Goal: Task Accomplishment & Management: Complete application form

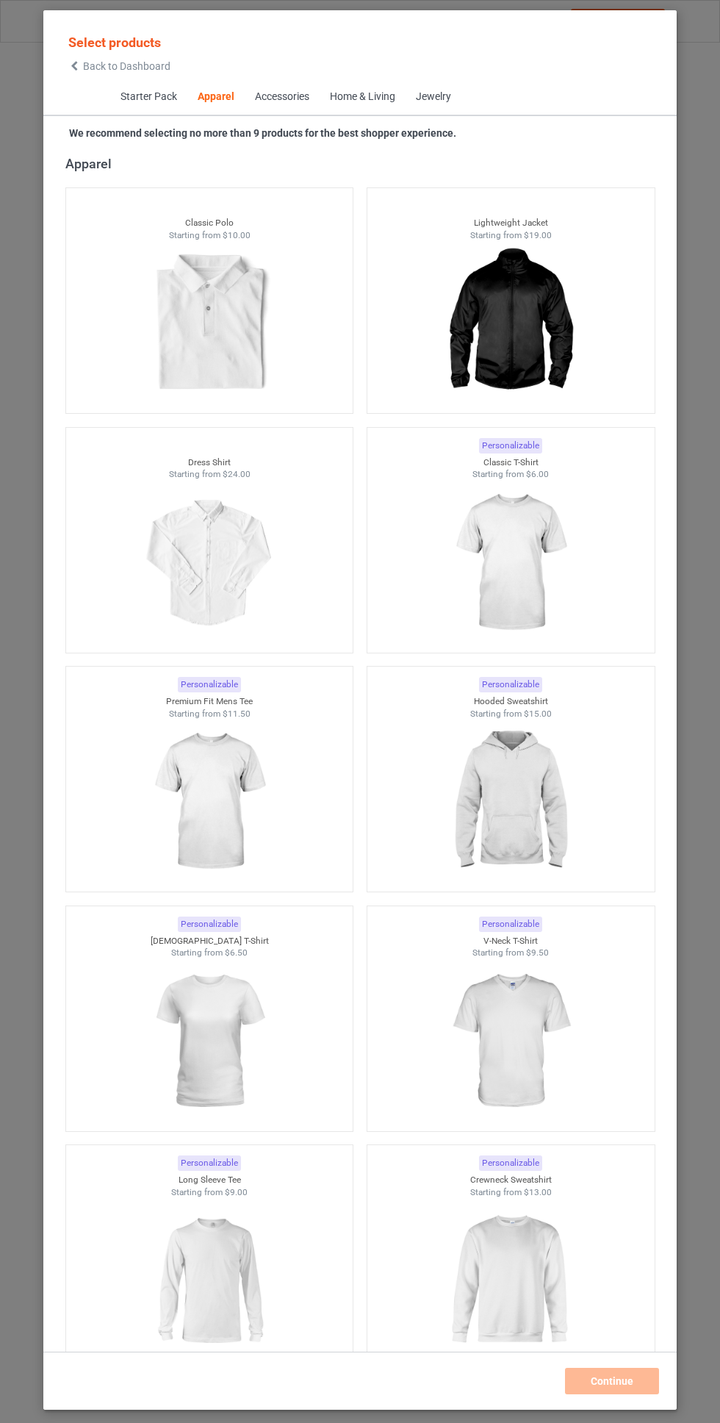
click at [538, 527] on img at bounding box center [511, 563] width 132 height 165
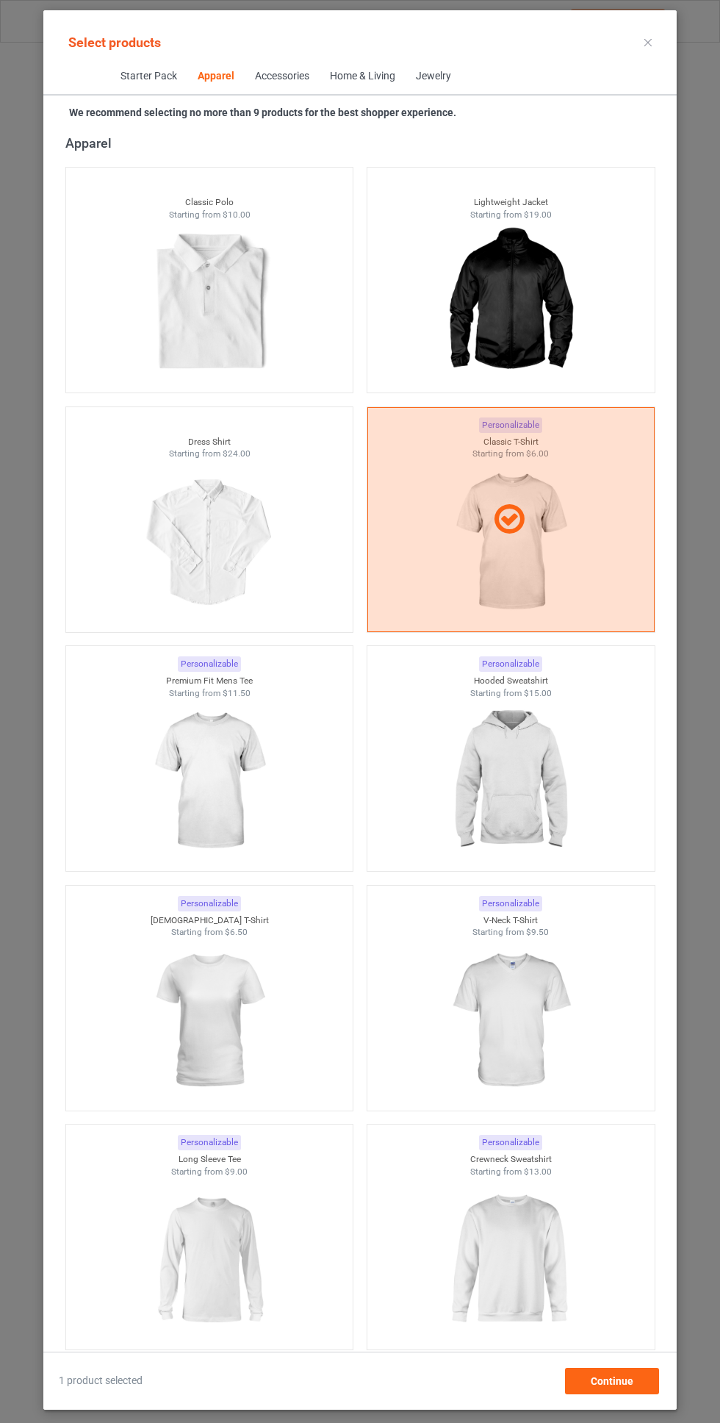
click at [523, 767] on img at bounding box center [511, 781] width 132 height 165
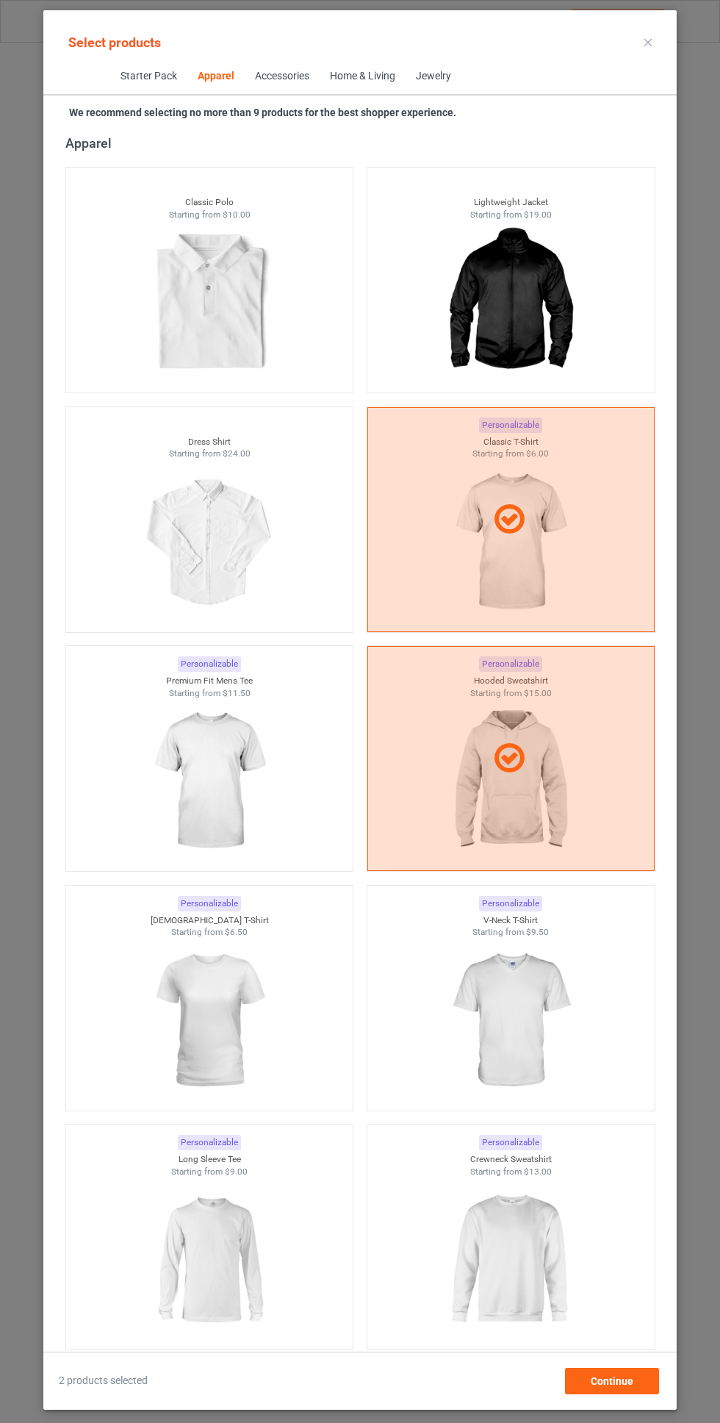
click at [204, 749] on img at bounding box center [209, 781] width 132 height 165
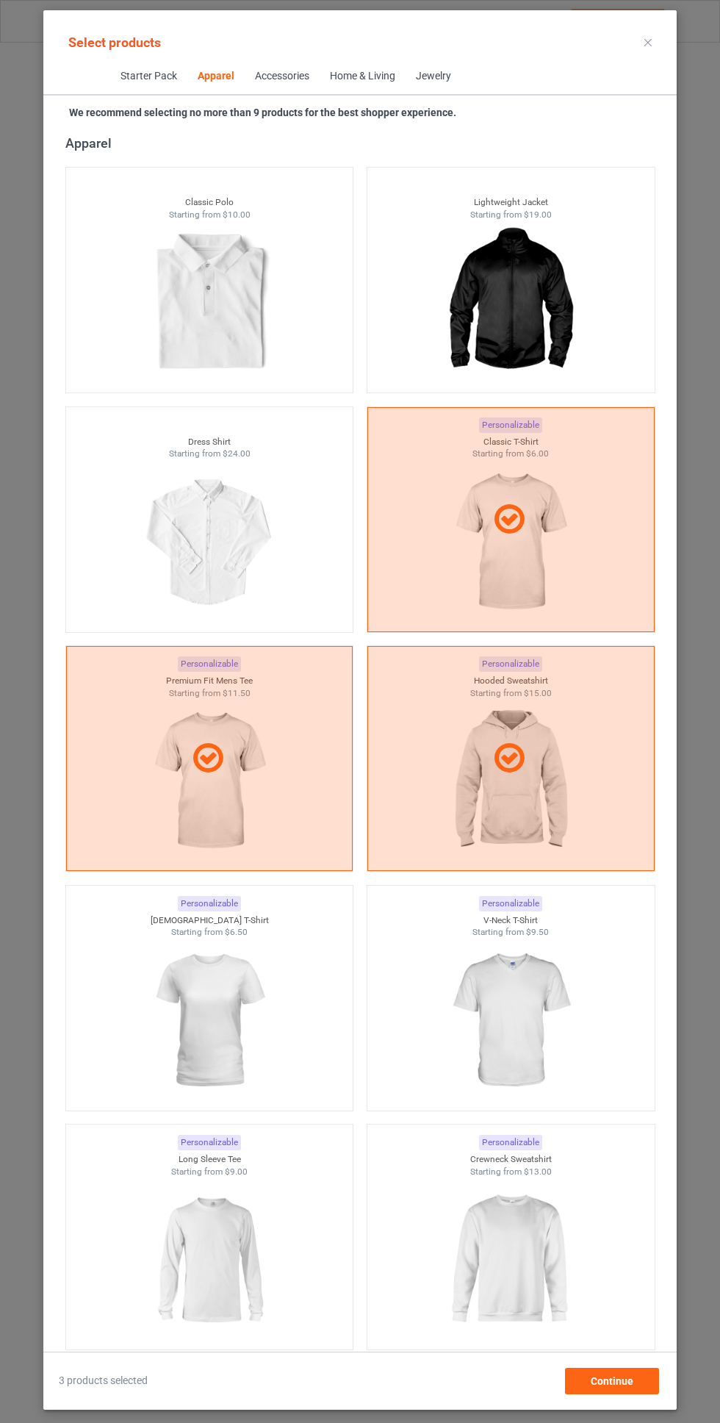
click at [181, 988] on img at bounding box center [209, 1020] width 132 height 165
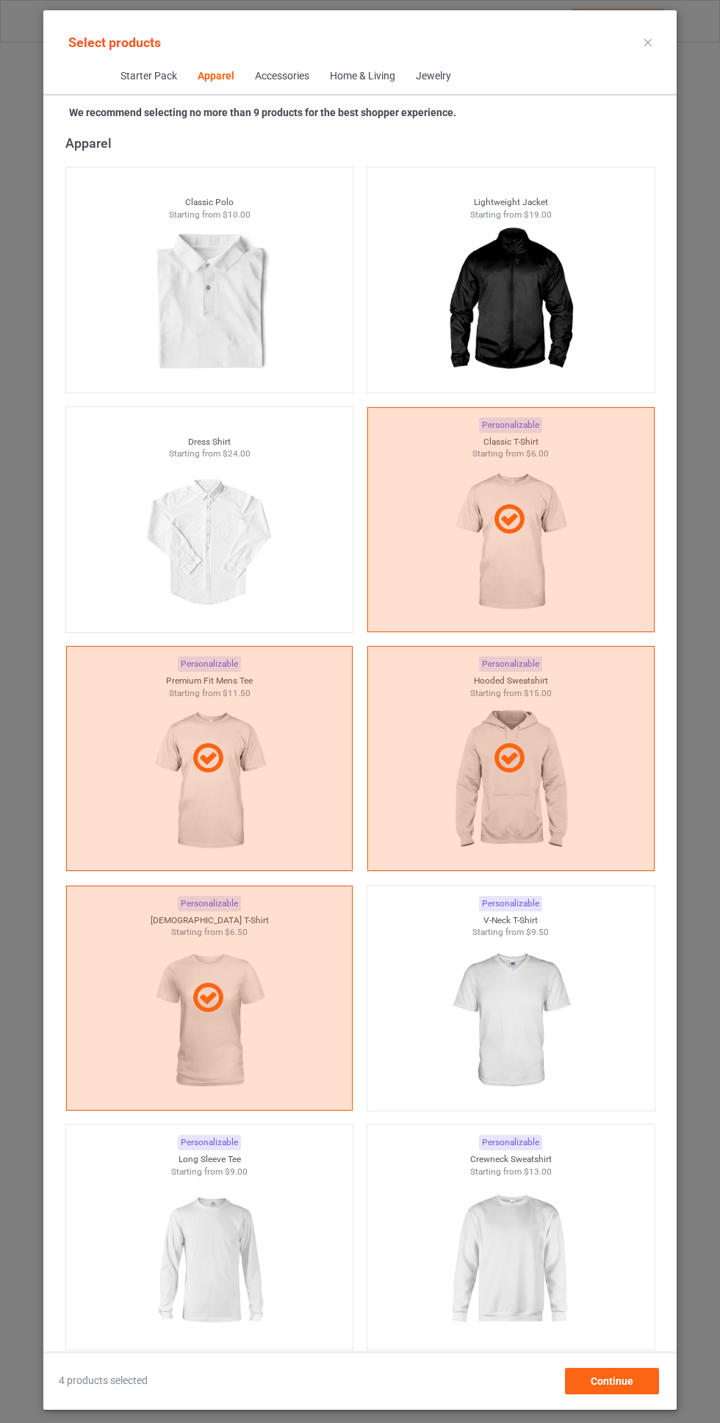
click at [532, 1013] on img at bounding box center [511, 1020] width 132 height 165
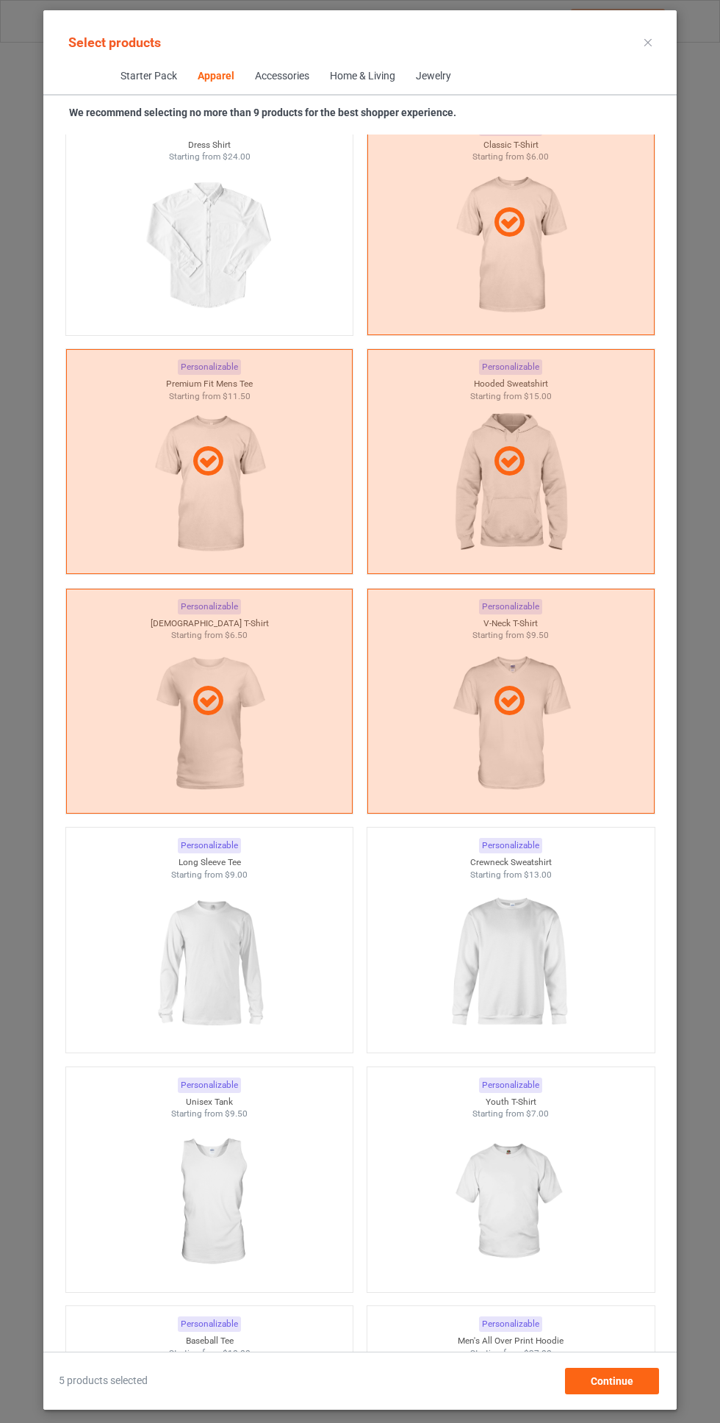
scroll to position [1140, 0]
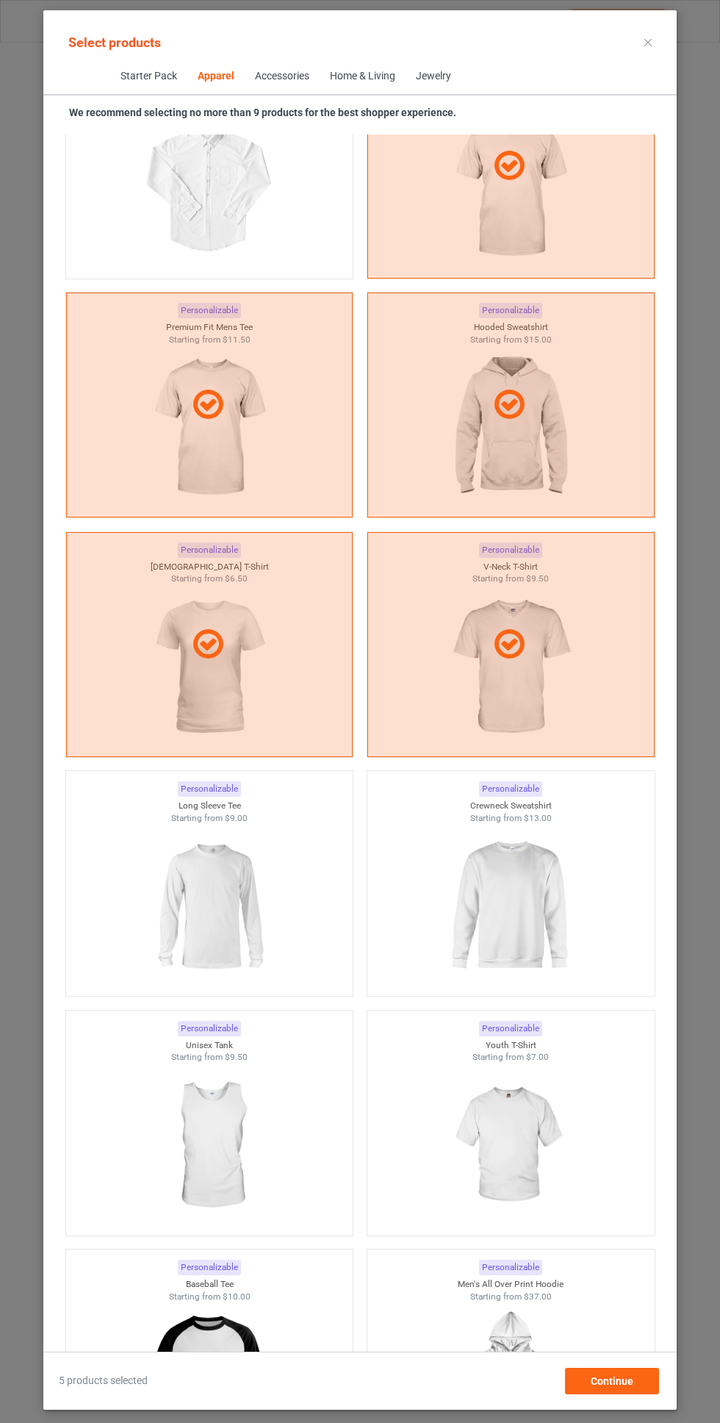
click at [228, 900] on img at bounding box center [209, 906] width 132 height 165
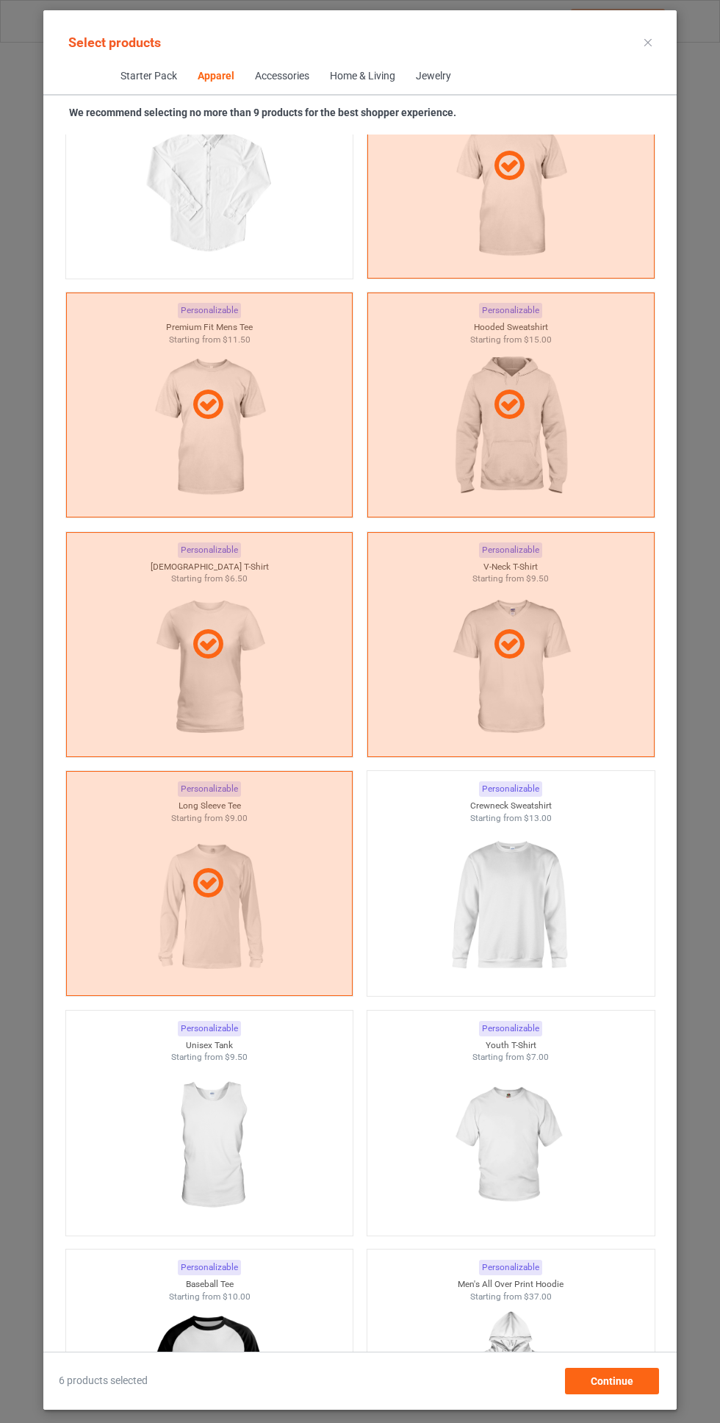
click at [517, 864] on img at bounding box center [511, 906] width 132 height 165
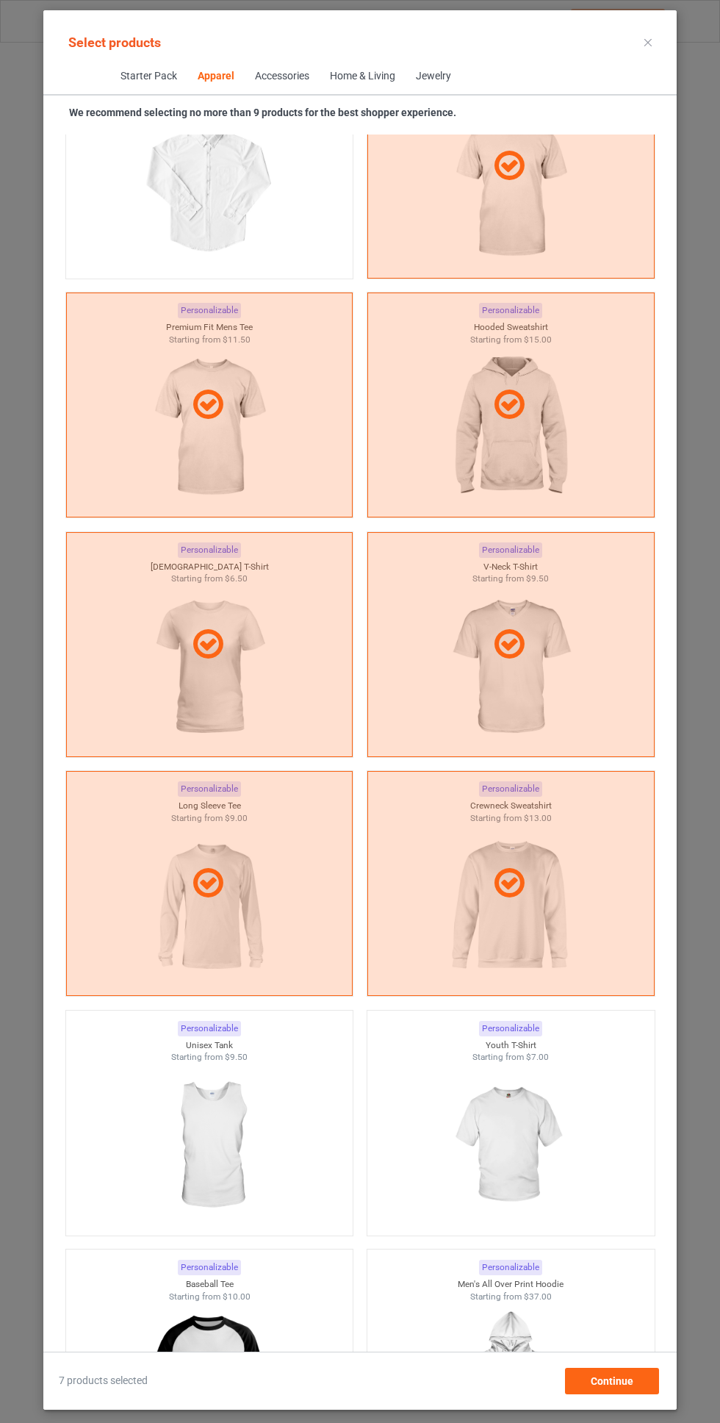
click at [554, 1104] on img at bounding box center [511, 1145] width 132 height 165
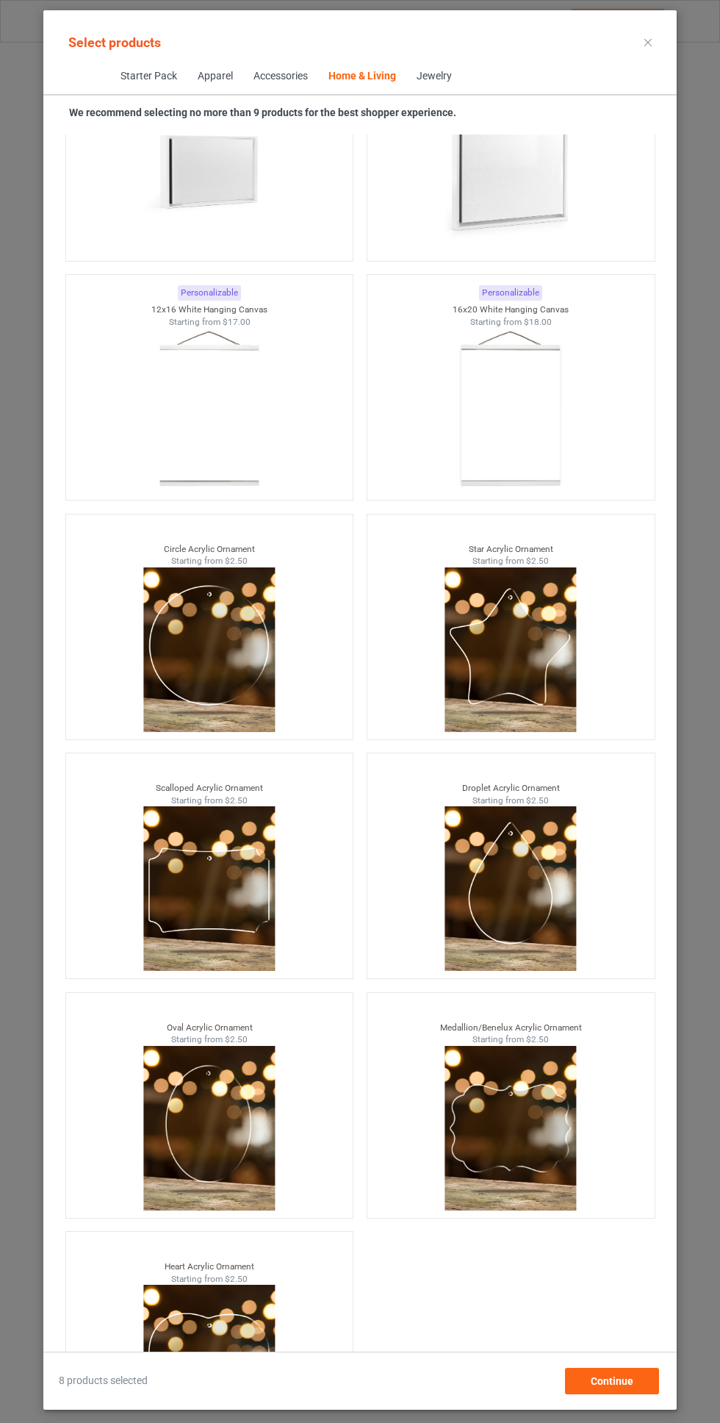
scroll to position [109, 0]
click at [628, 1371] on div "Continue" at bounding box center [612, 1381] width 94 height 26
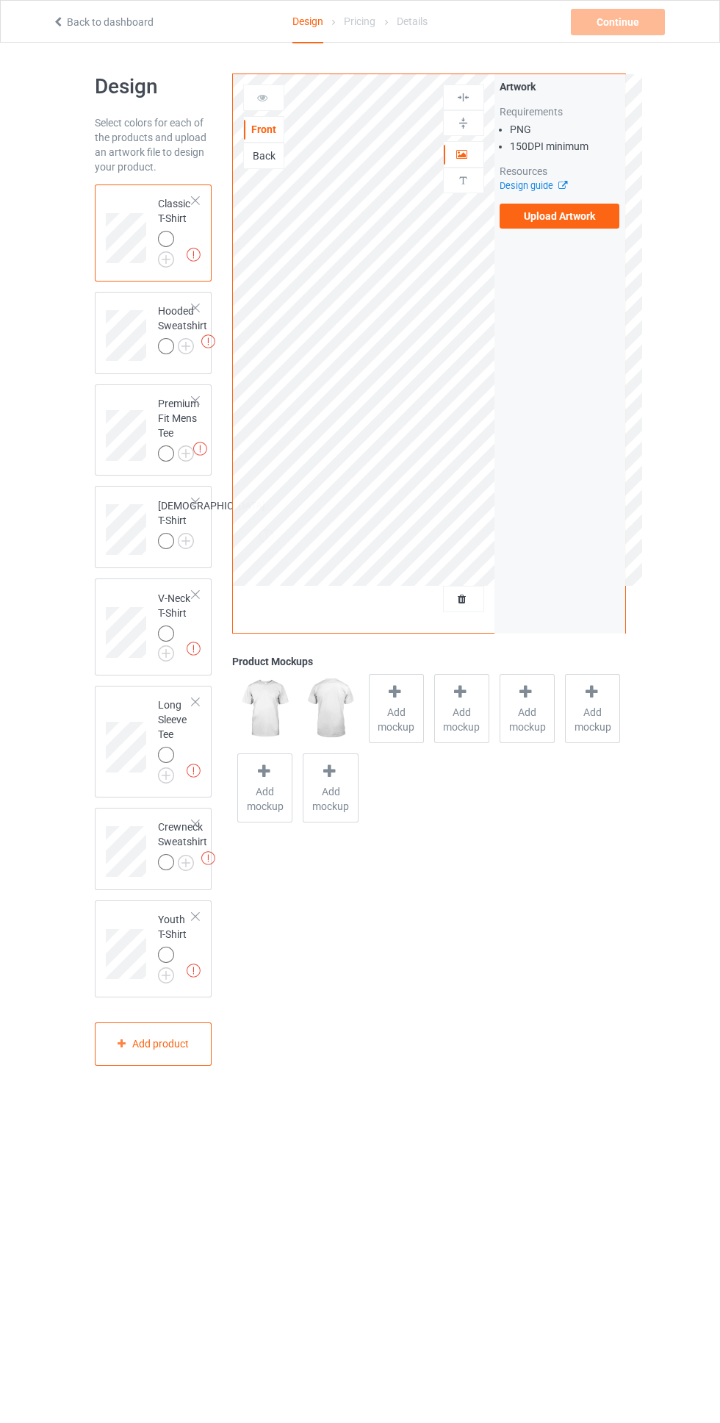
click at [0, 0] on img at bounding box center [0, 0] width 0 height 0
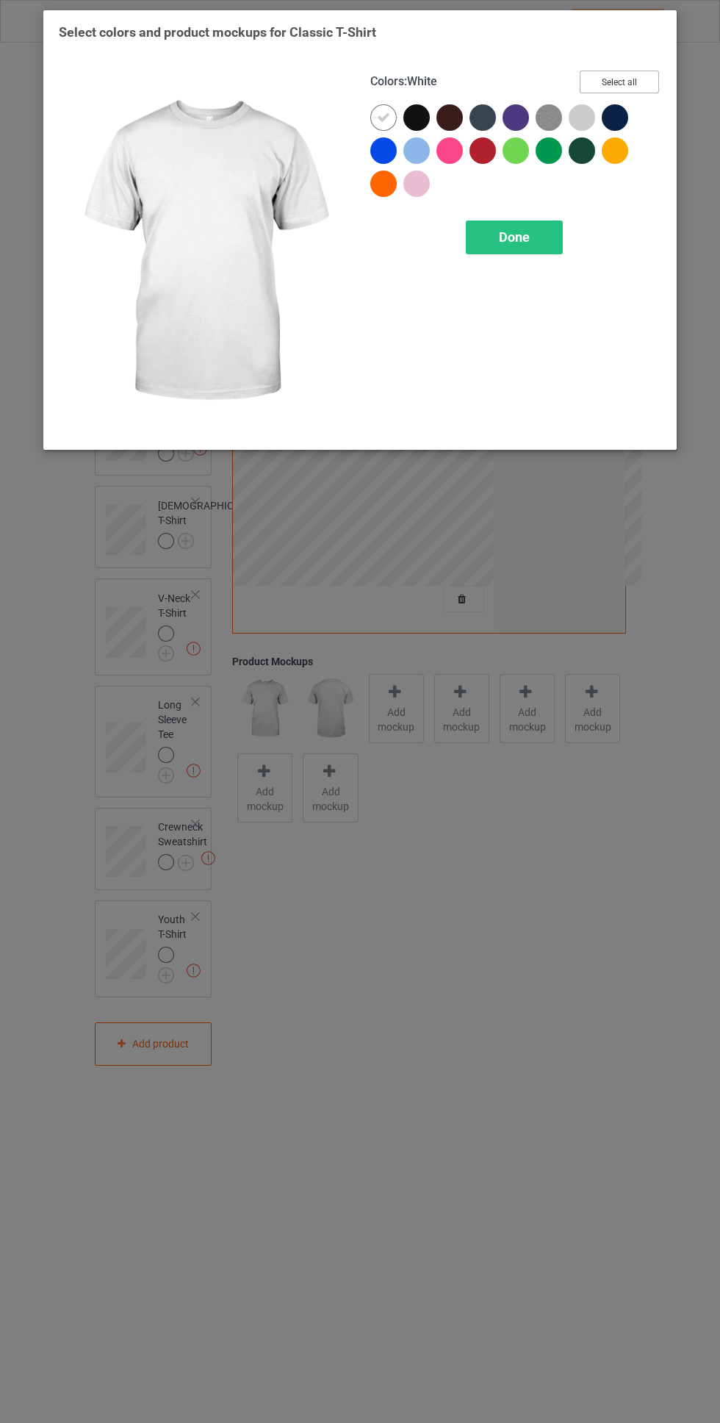
click at [642, 82] on button "Select all" at bounding box center [619, 82] width 79 height 23
click at [515, 237] on span "Done" at bounding box center [514, 236] width 31 height 15
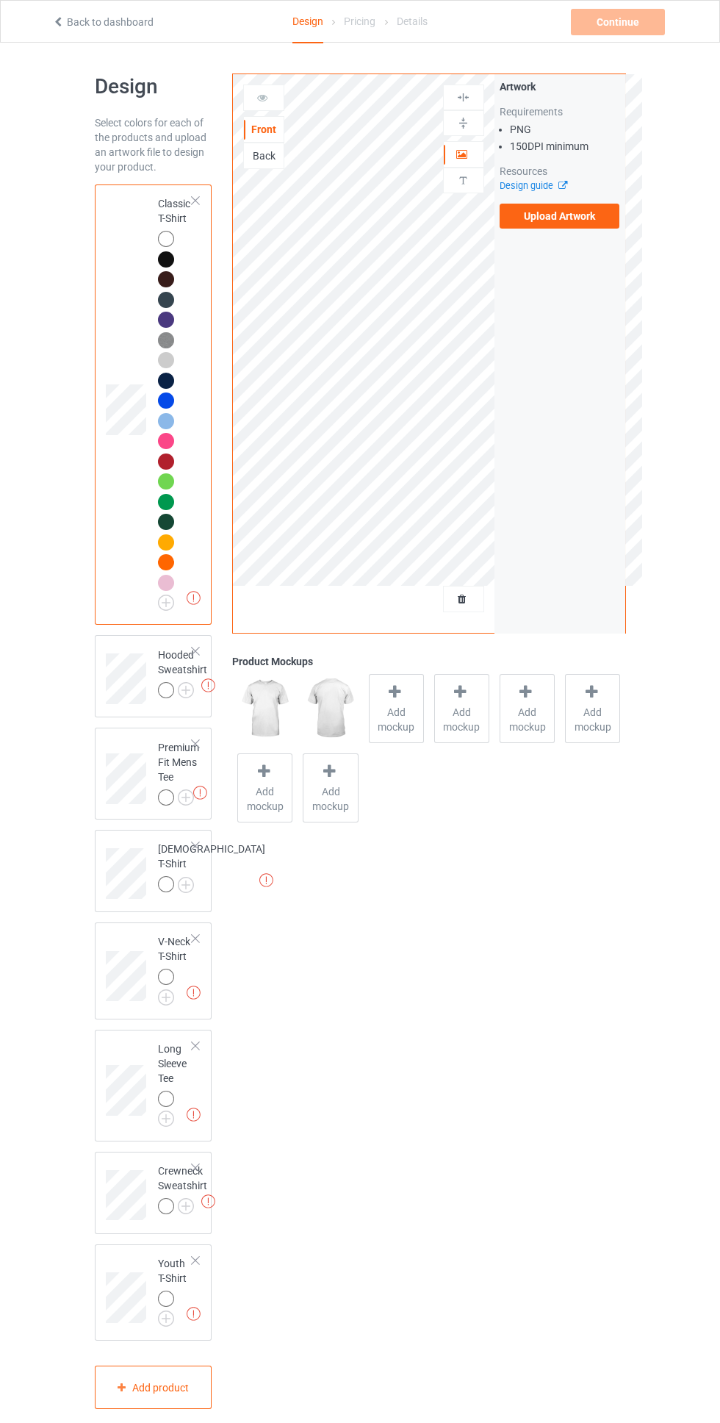
click at [0, 0] on img at bounding box center [0, 0] width 0 height 0
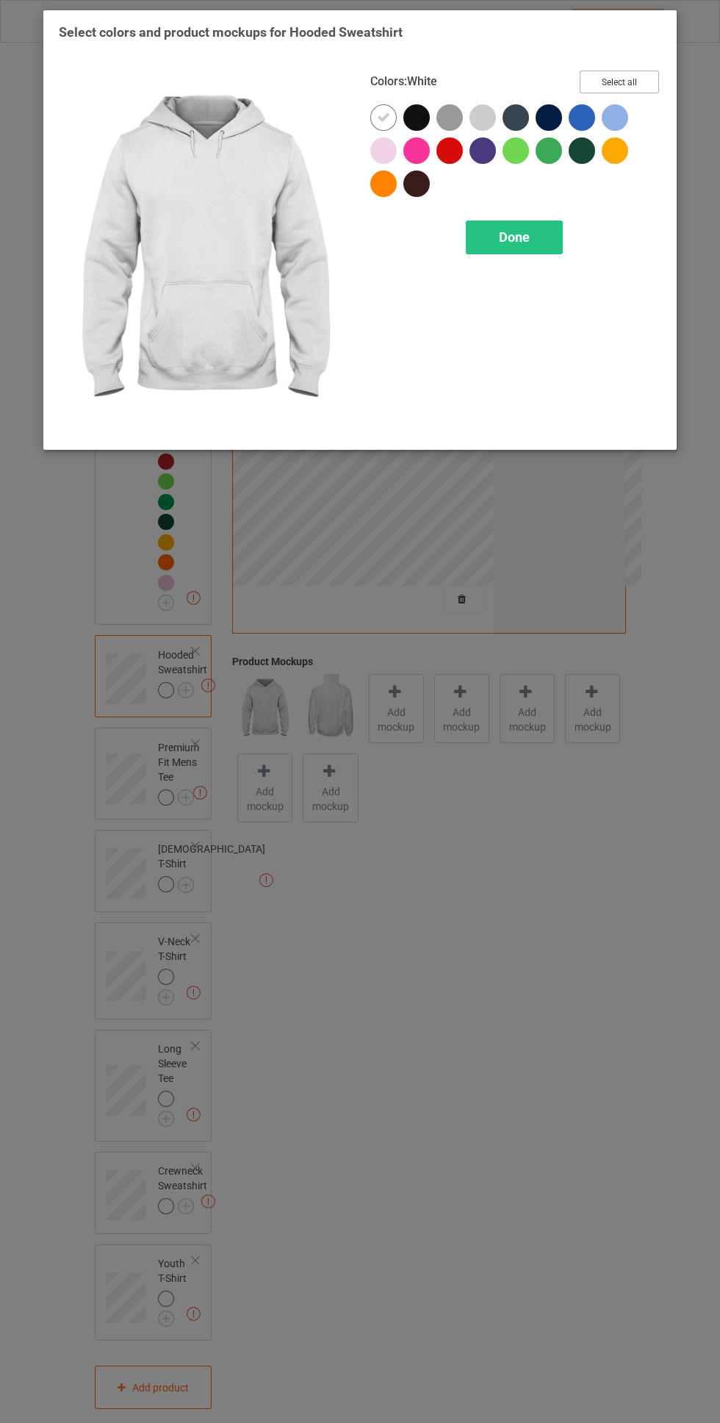
click at [635, 85] on button "Select all" at bounding box center [619, 82] width 79 height 23
click at [530, 223] on div "Done" at bounding box center [514, 237] width 97 height 34
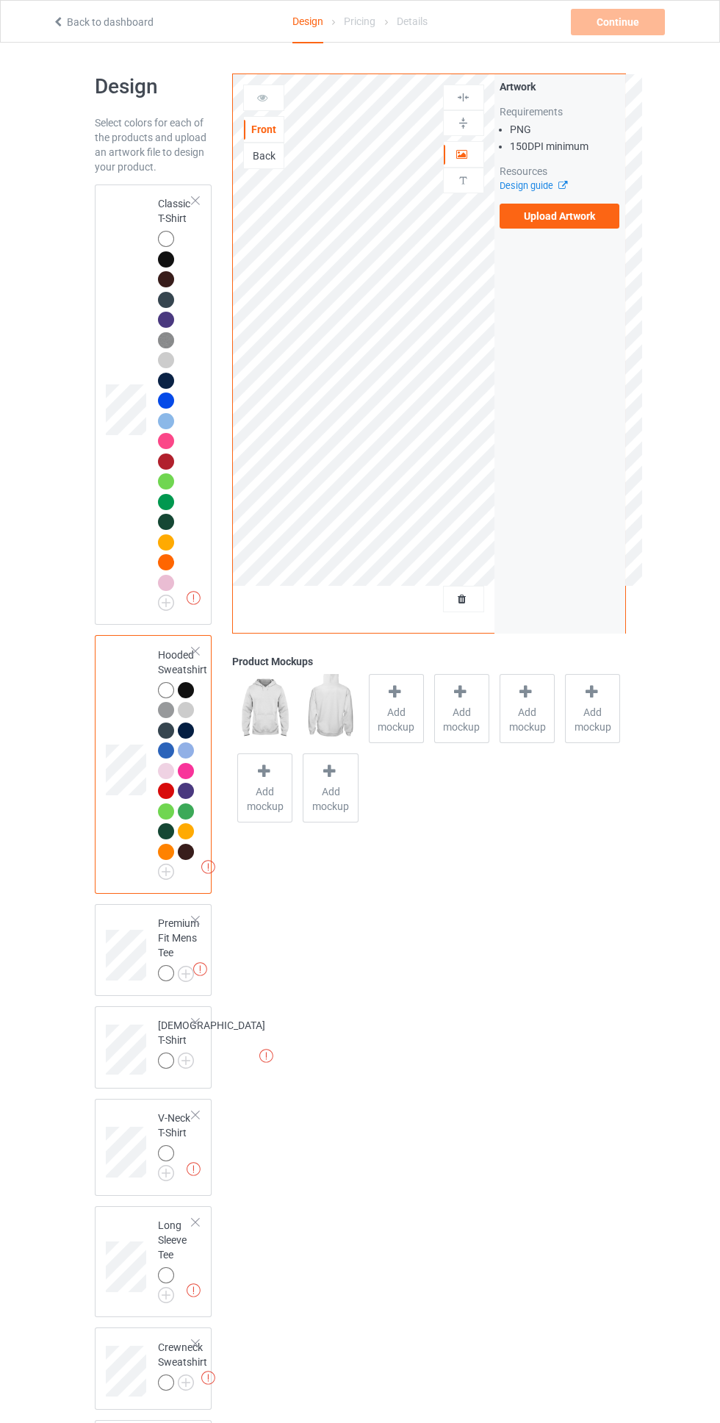
click at [0, 0] on img at bounding box center [0, 0] width 0 height 0
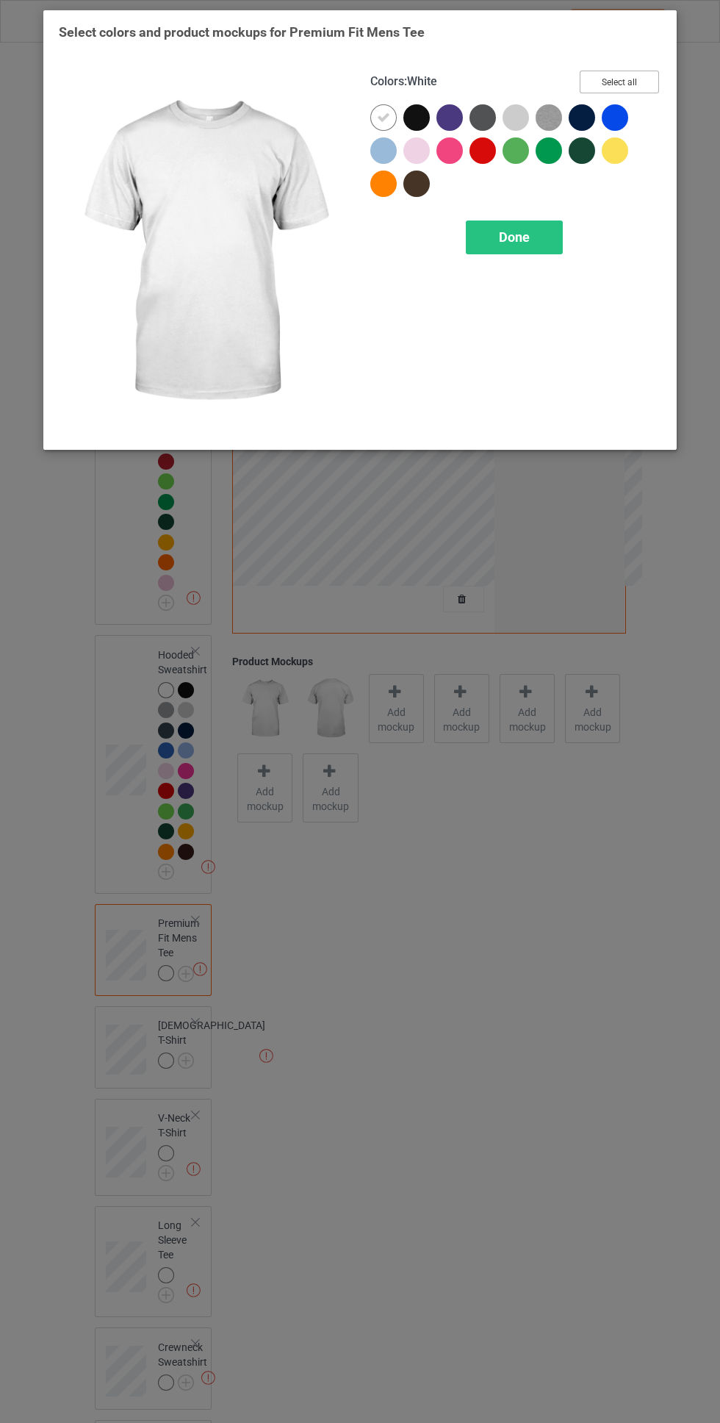
click at [648, 73] on button "Select all" at bounding box center [619, 82] width 79 height 23
click at [524, 245] on div "Done" at bounding box center [514, 237] width 97 height 34
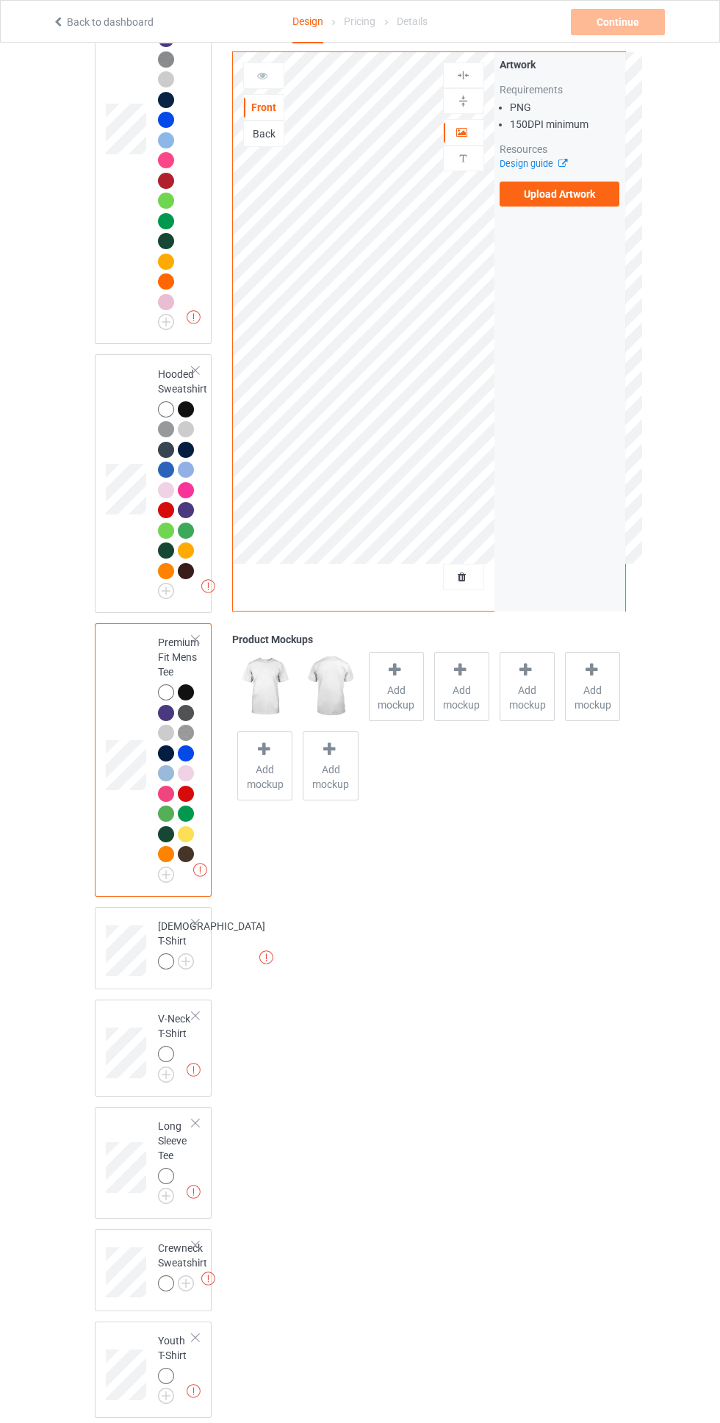
scroll to position [281, 0]
click at [0, 0] on img at bounding box center [0, 0] width 0 height 0
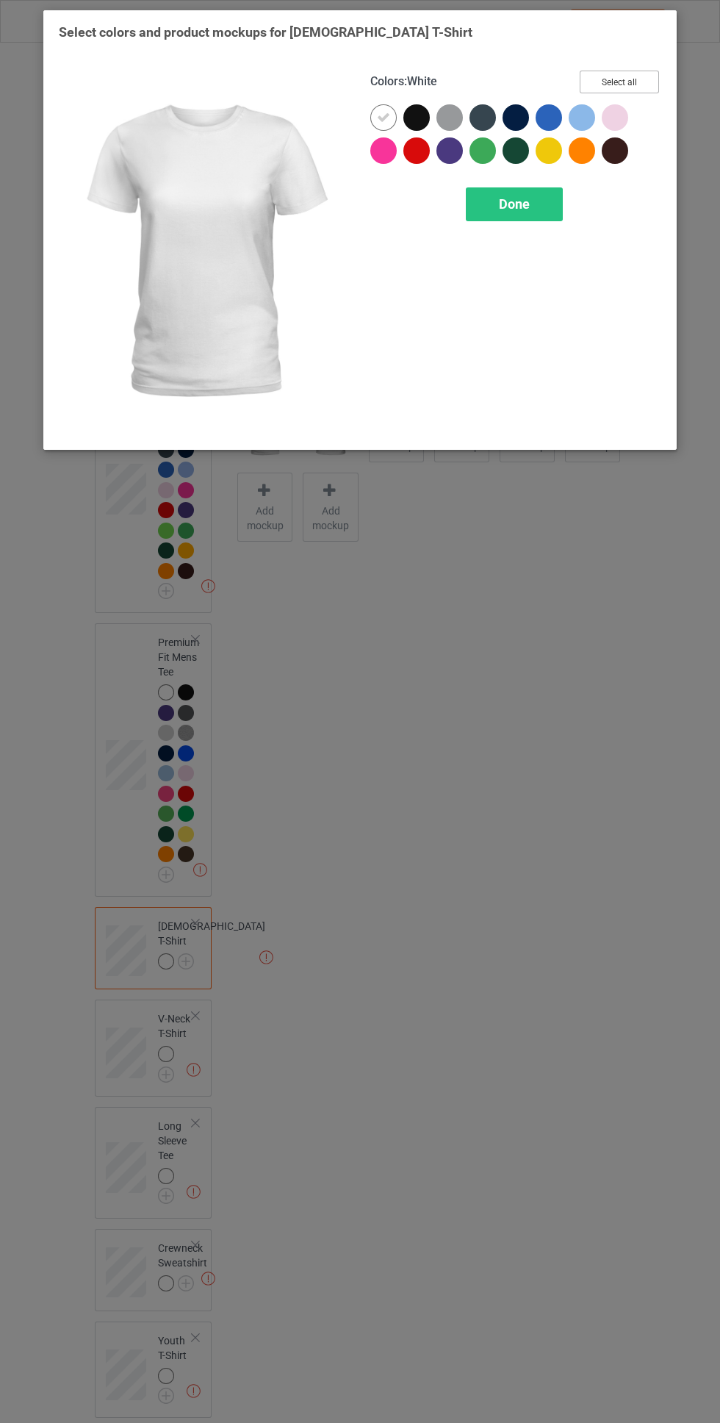
click at [642, 74] on button "Select all" at bounding box center [619, 82] width 79 height 23
click at [538, 194] on div "Done" at bounding box center [514, 204] width 97 height 34
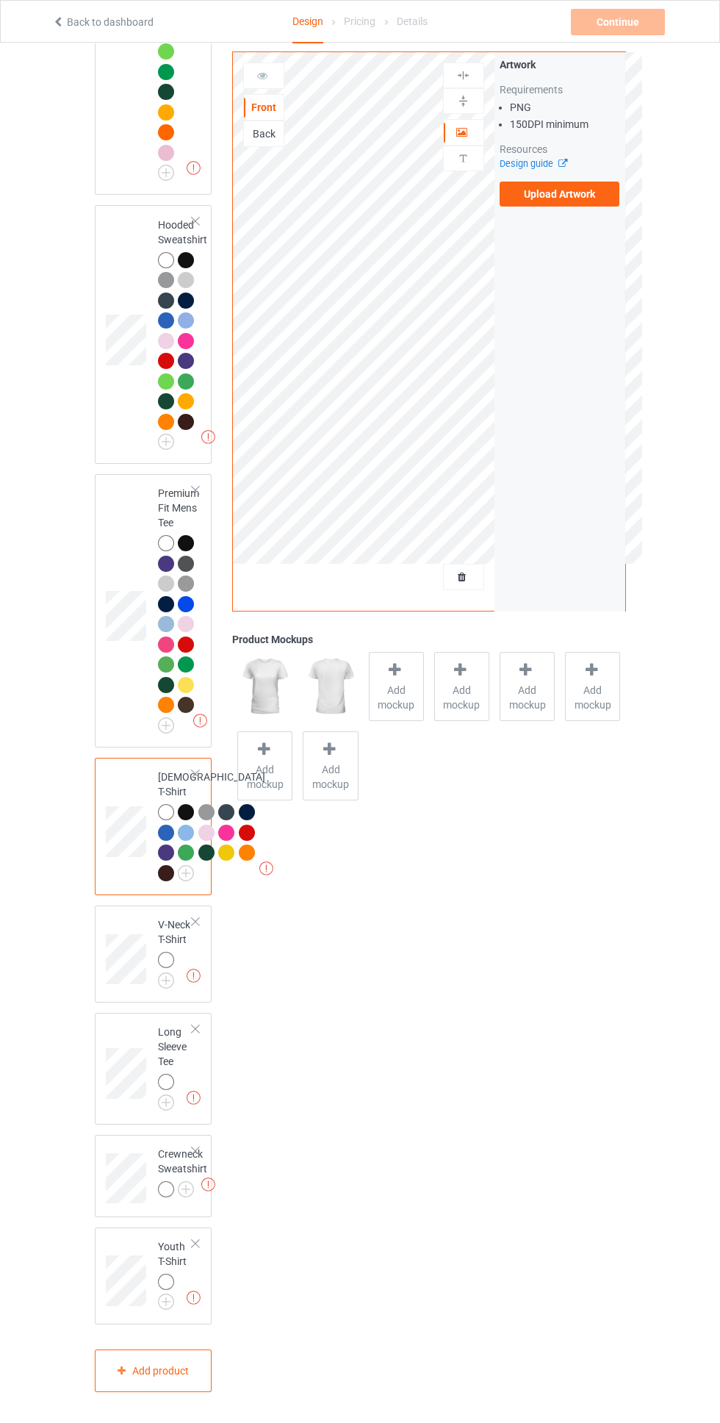
scroll to position [584, 0]
click at [0, 0] on img at bounding box center [0, 0] width 0 height 0
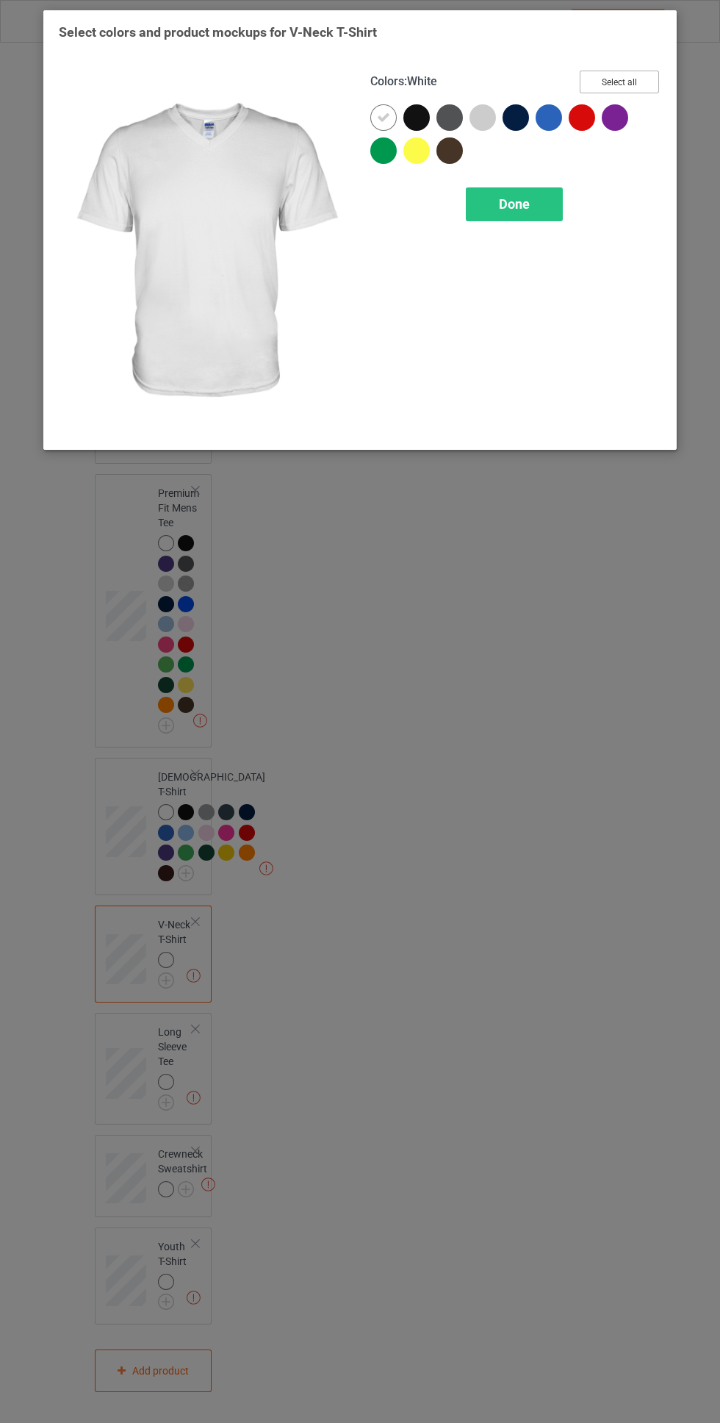
click at [643, 82] on button "Select all" at bounding box center [619, 82] width 79 height 23
click at [539, 201] on div "Done" at bounding box center [514, 204] width 97 height 34
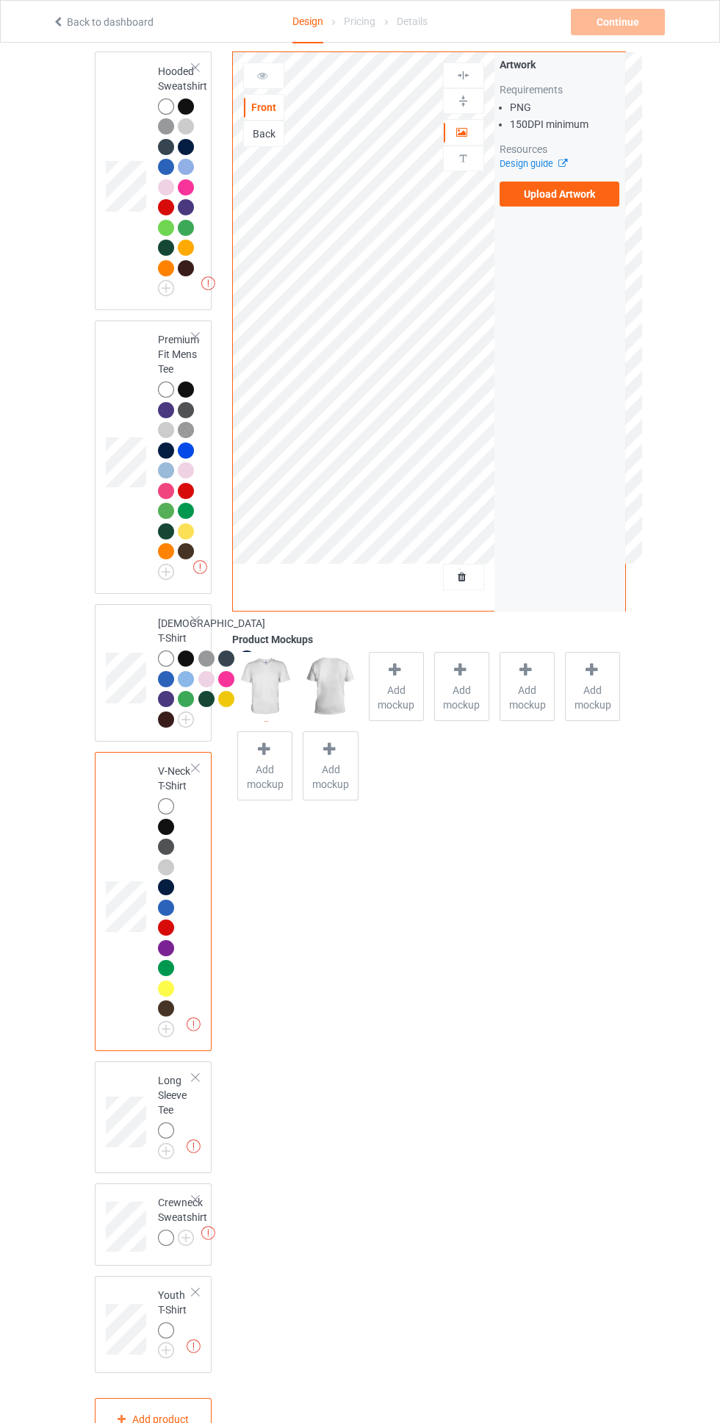
scroll to position [786, 0]
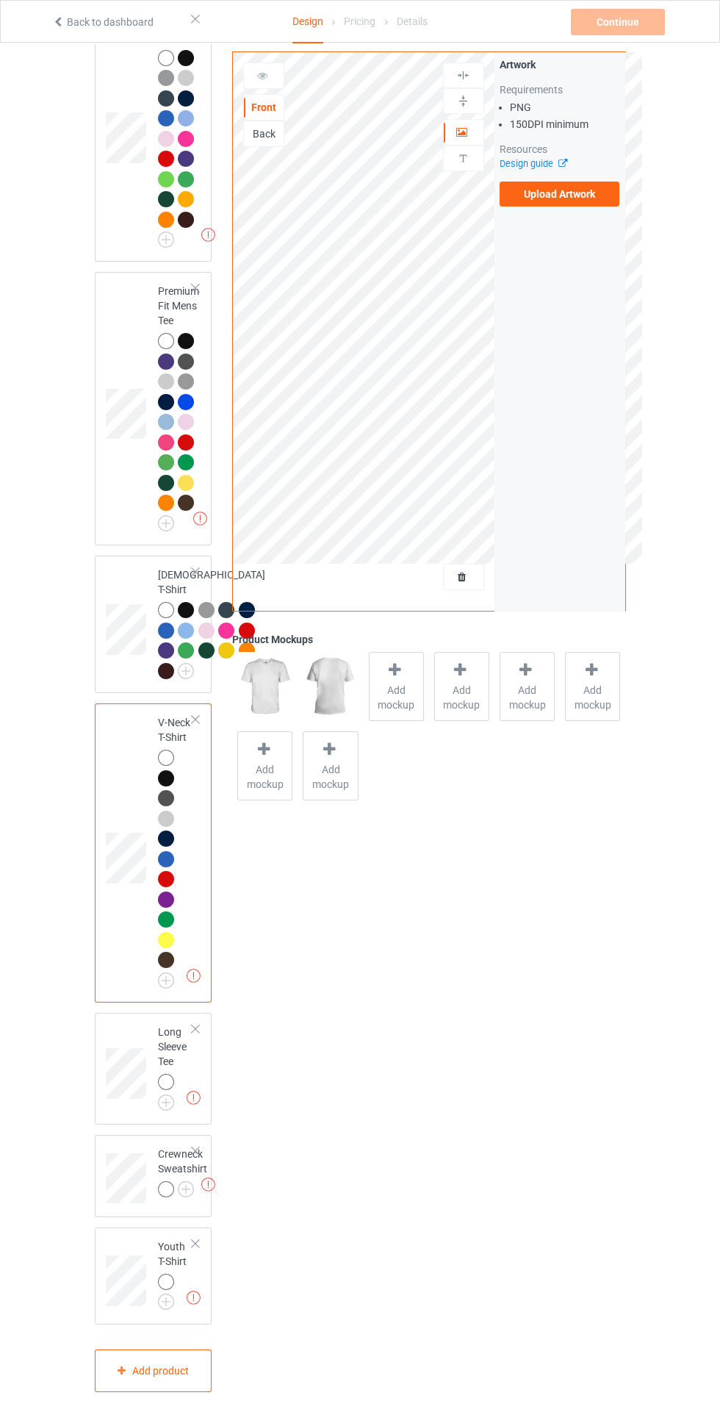
click at [0, 0] on img at bounding box center [0, 0] width 0 height 0
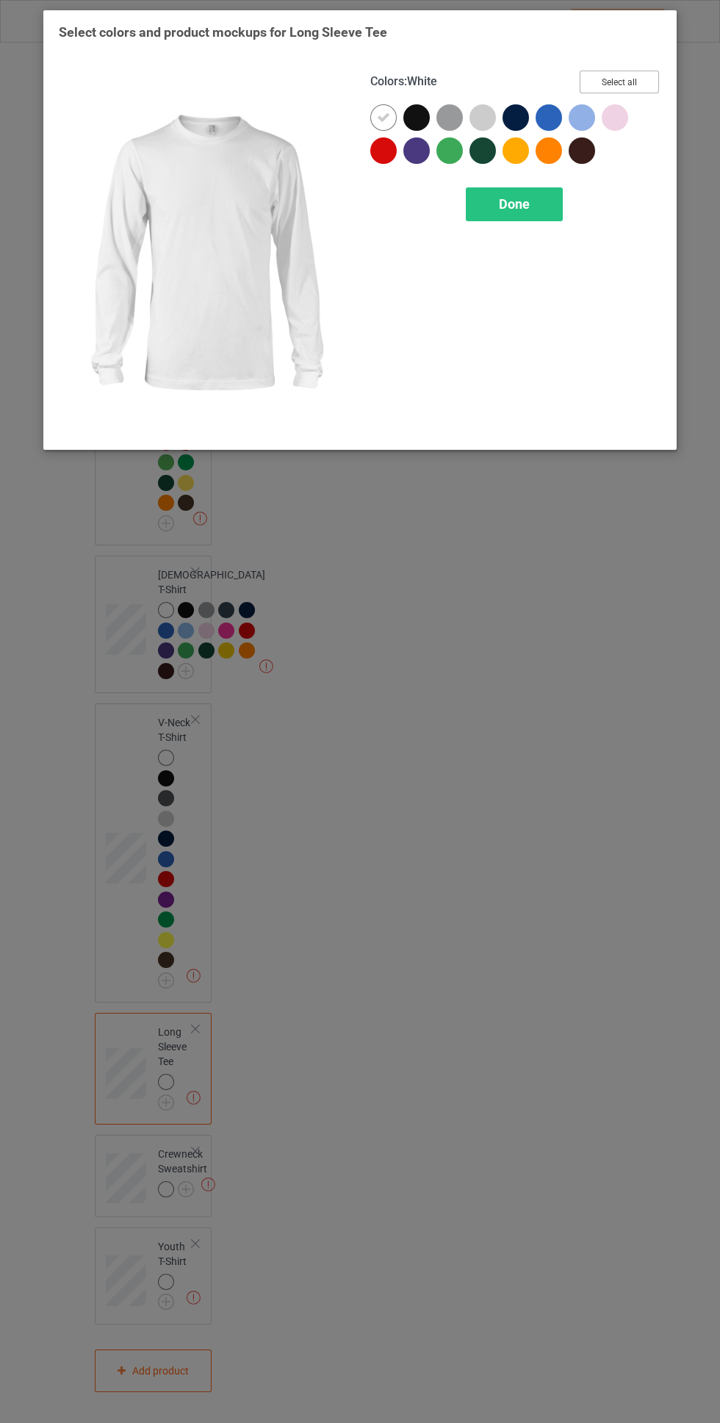
click at [639, 79] on button "Select all" at bounding box center [619, 82] width 79 height 23
click at [537, 211] on div "Done" at bounding box center [514, 204] width 97 height 34
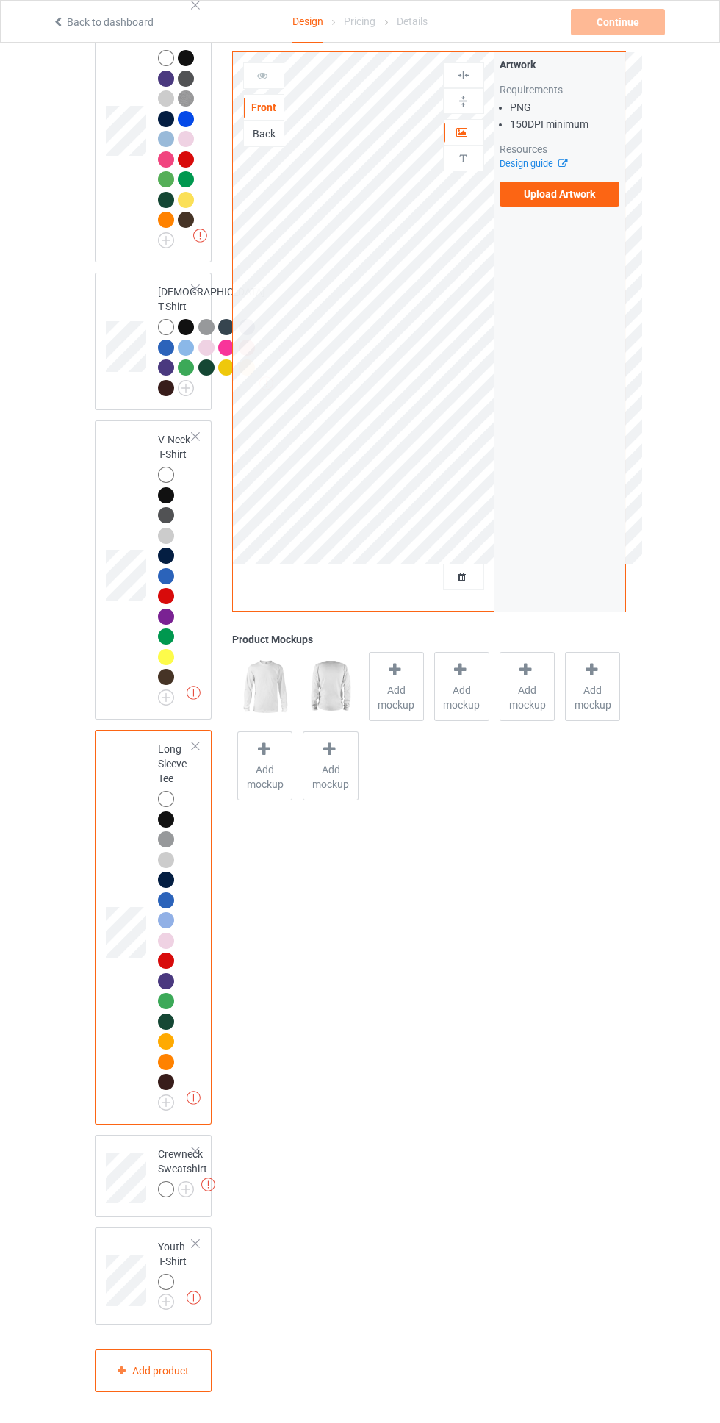
scroll to position [1069, 0]
click at [0, 0] on img at bounding box center [0, 0] width 0 height 0
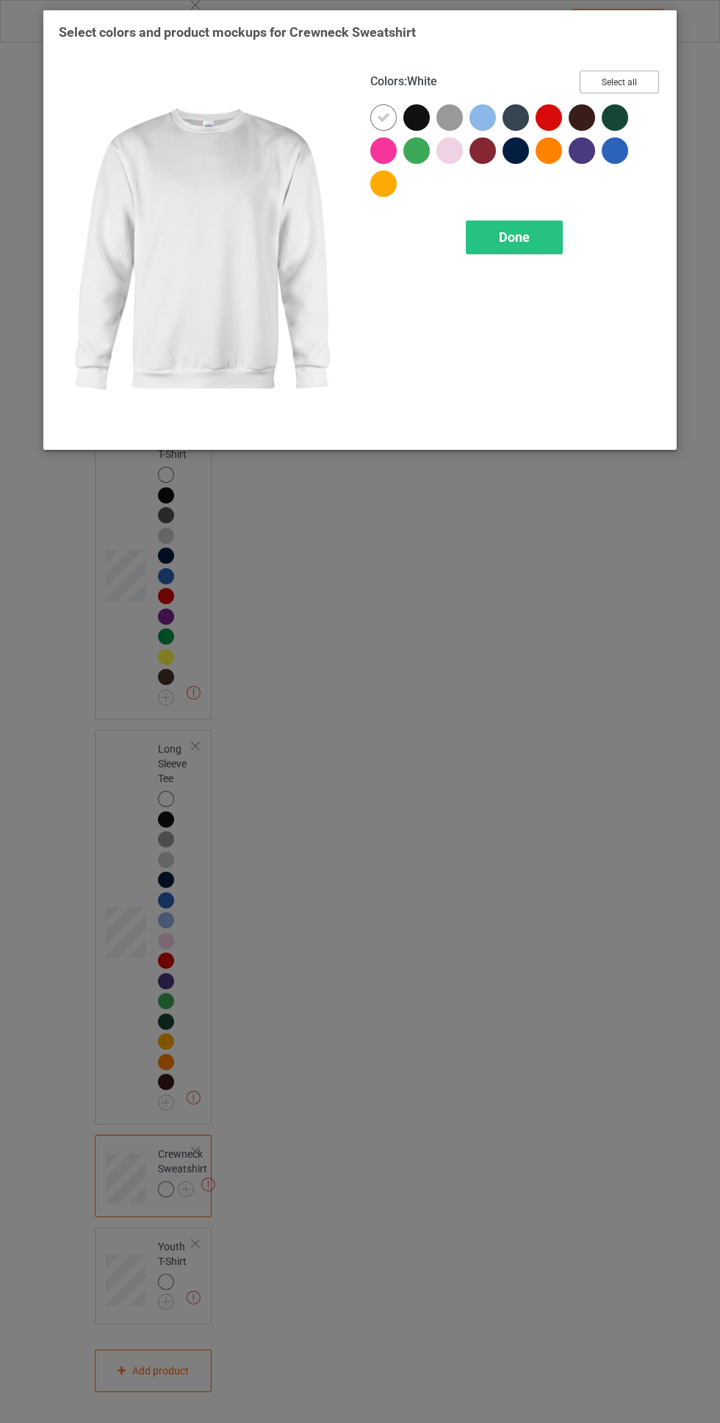
click at [637, 73] on button "Select all" at bounding box center [619, 82] width 79 height 23
click at [523, 245] on div "Done" at bounding box center [514, 237] width 97 height 34
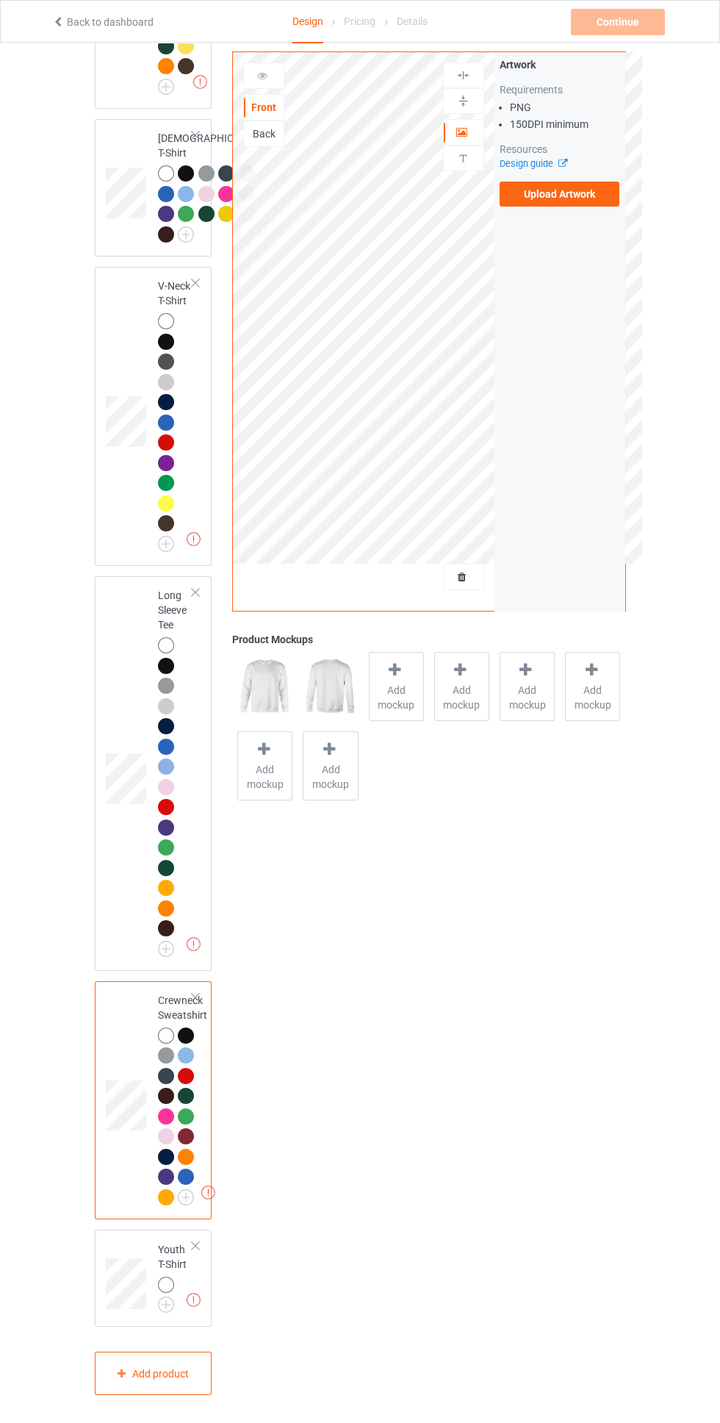
scroll to position [1226, 0]
click at [171, 1290] on div at bounding box center [166, 1282] width 16 height 16
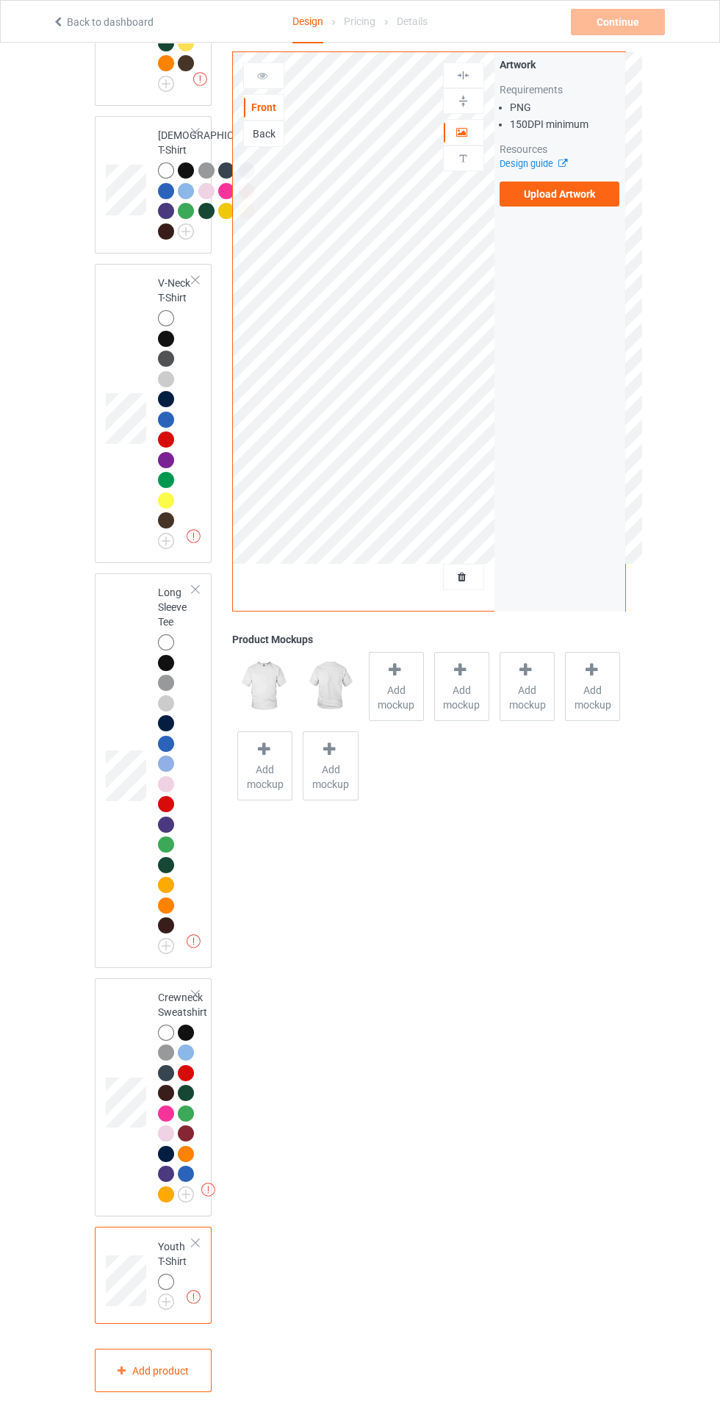
click at [171, 1290] on div at bounding box center [166, 1282] width 16 height 16
click at [0, 0] on img at bounding box center [0, 0] width 0 height 0
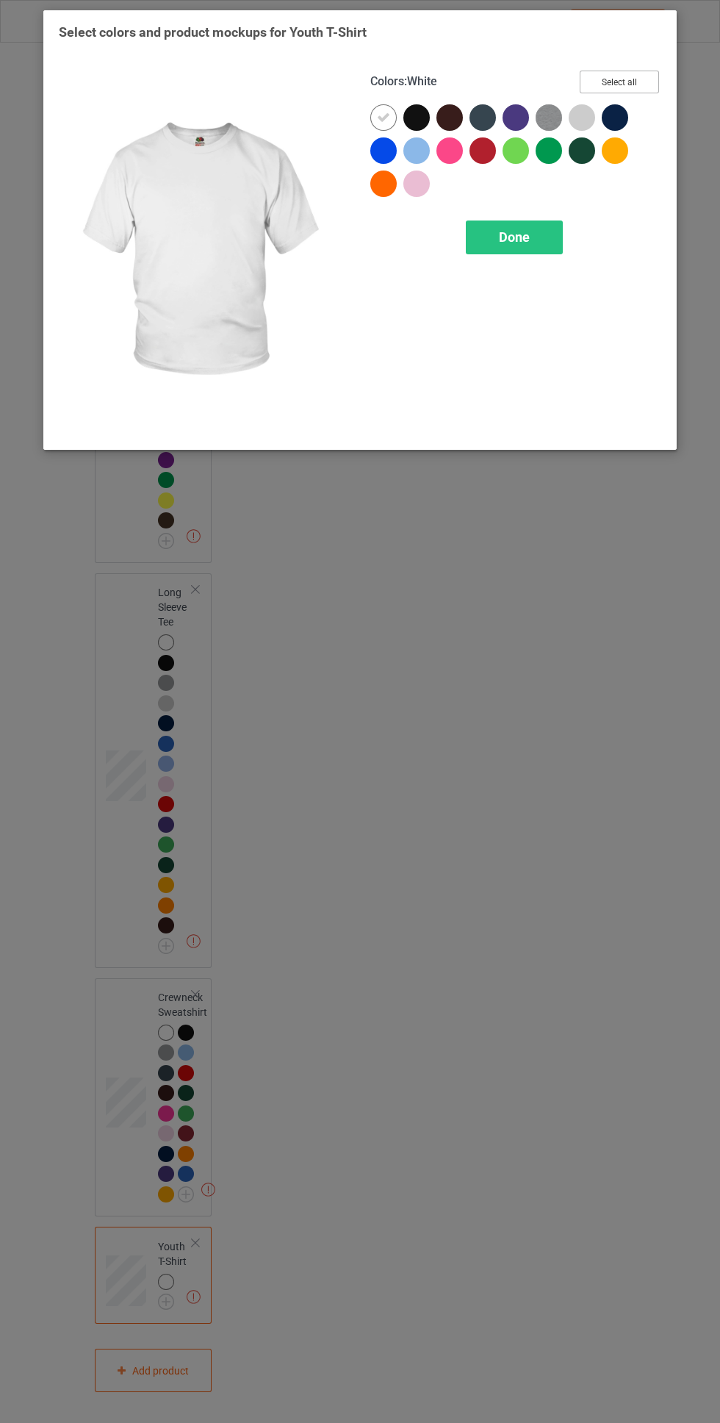
click at [639, 91] on button "Select all" at bounding box center [619, 82] width 79 height 23
click at [556, 222] on div "Done" at bounding box center [514, 237] width 97 height 34
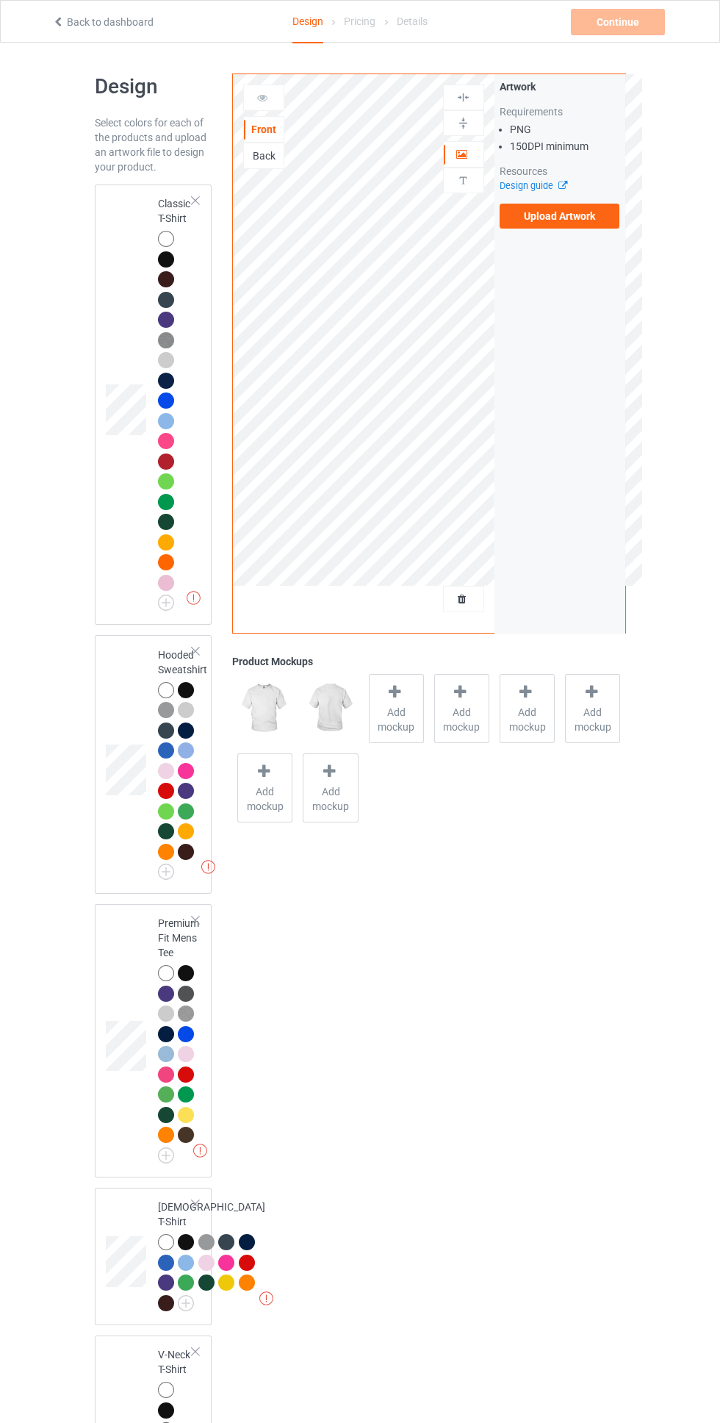
click at [176, 695] on div at bounding box center [168, 692] width 21 height 21
click at [604, 223] on label "Upload Artwork" at bounding box center [560, 216] width 121 height 25
click at [0, 0] on input "Upload Artwork" at bounding box center [0, 0] width 0 height 0
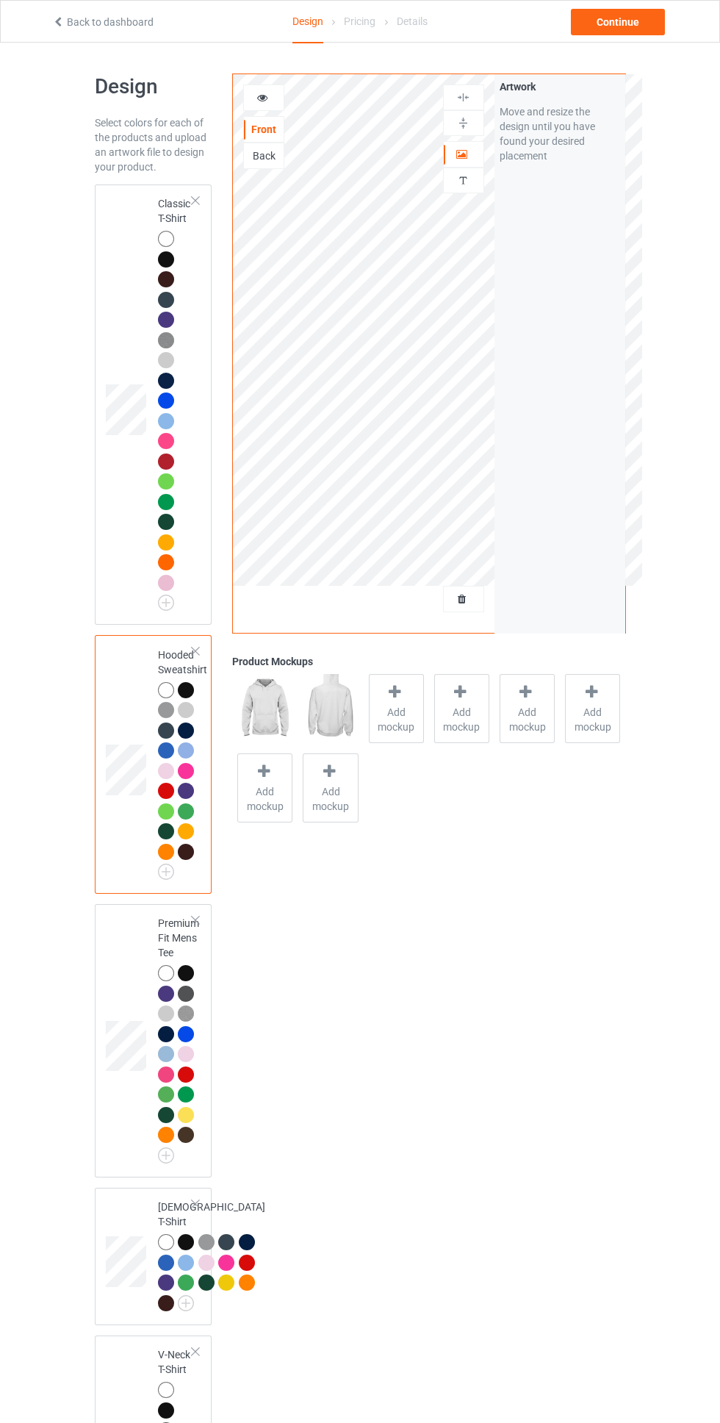
scroll to position [9, 0]
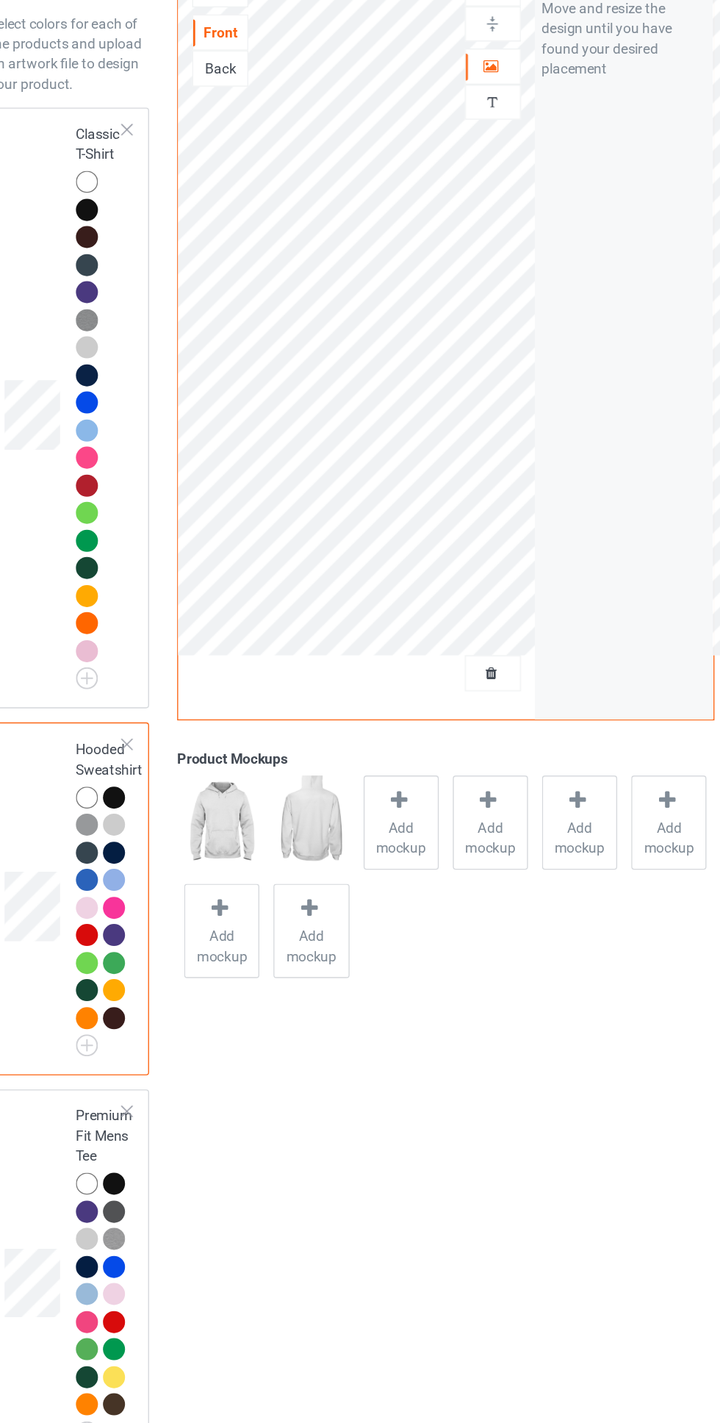
click at [462, 143] on icon at bounding box center [462, 143] width 12 height 10
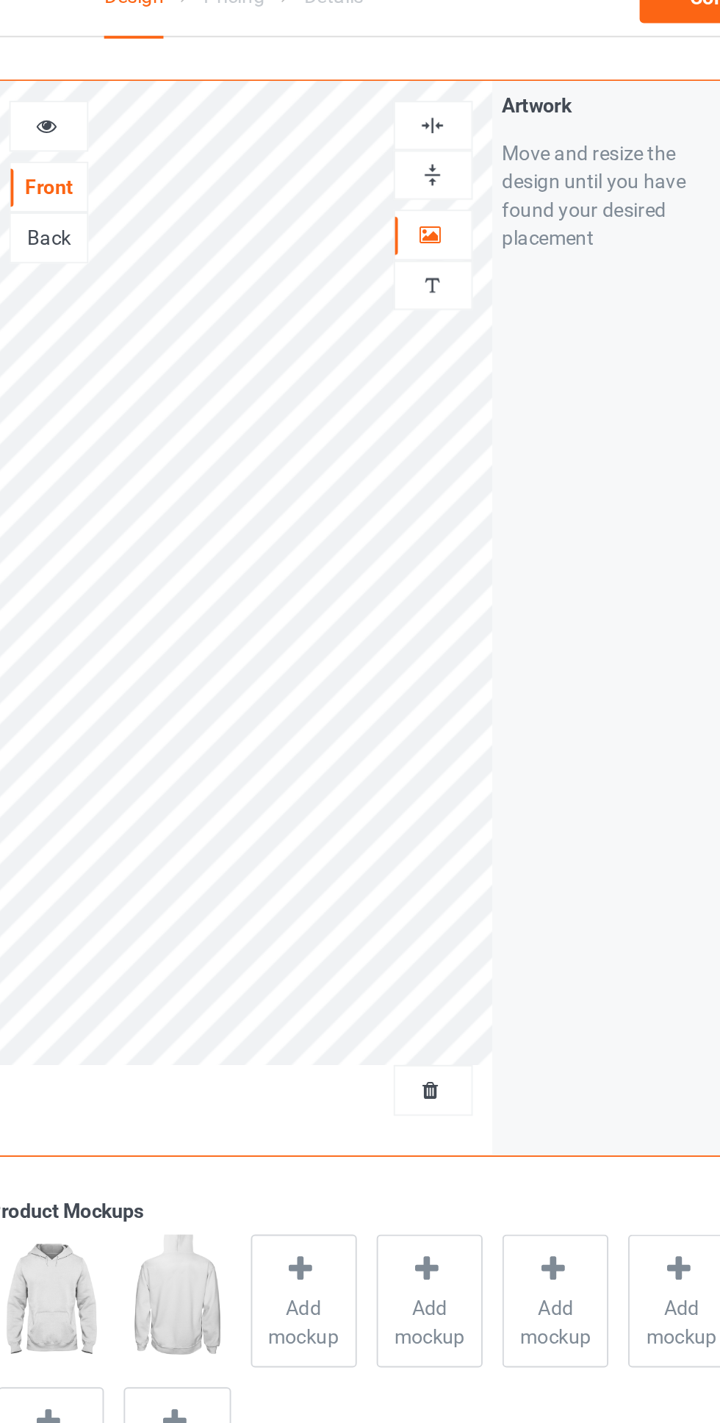
click at [473, 82] on div at bounding box center [464, 89] width 40 height 14
click at [475, 82] on div at bounding box center [464, 89] width 40 height 14
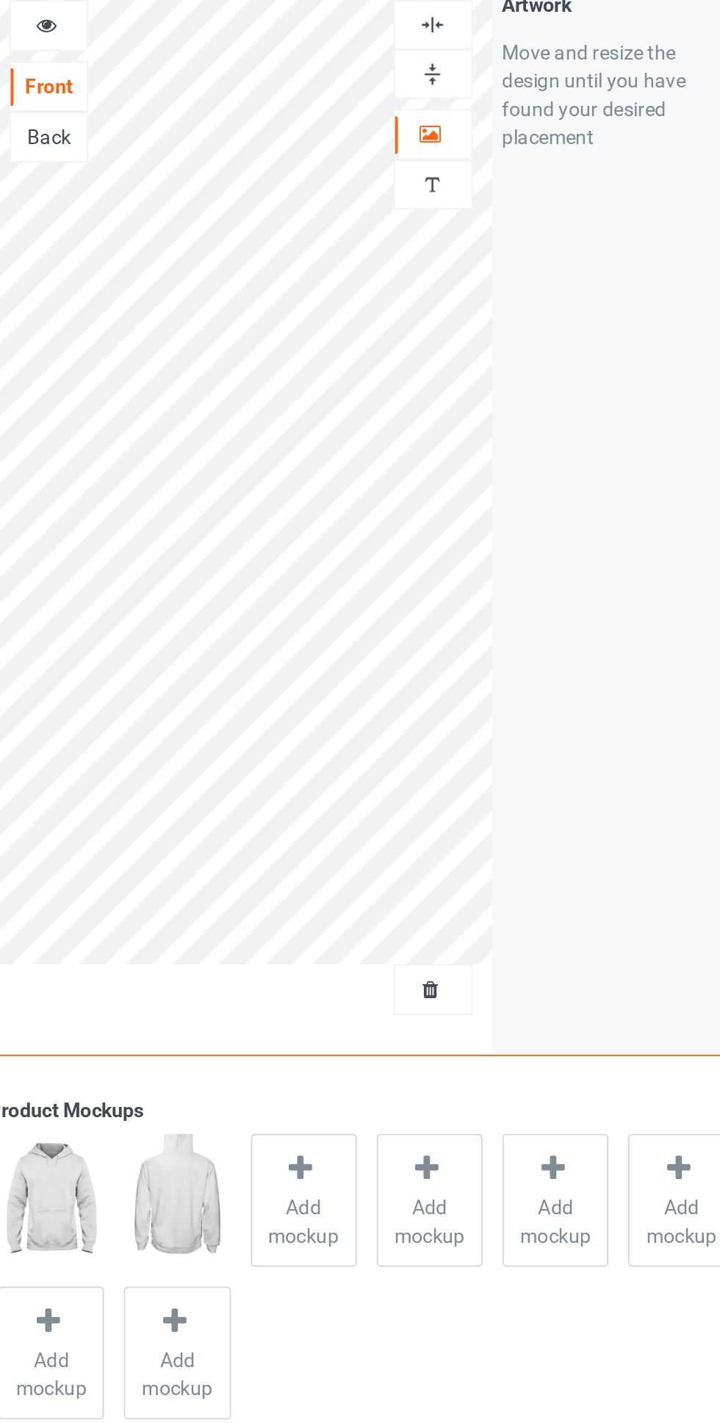
click at [471, 112] on div at bounding box center [464, 114] width 40 height 14
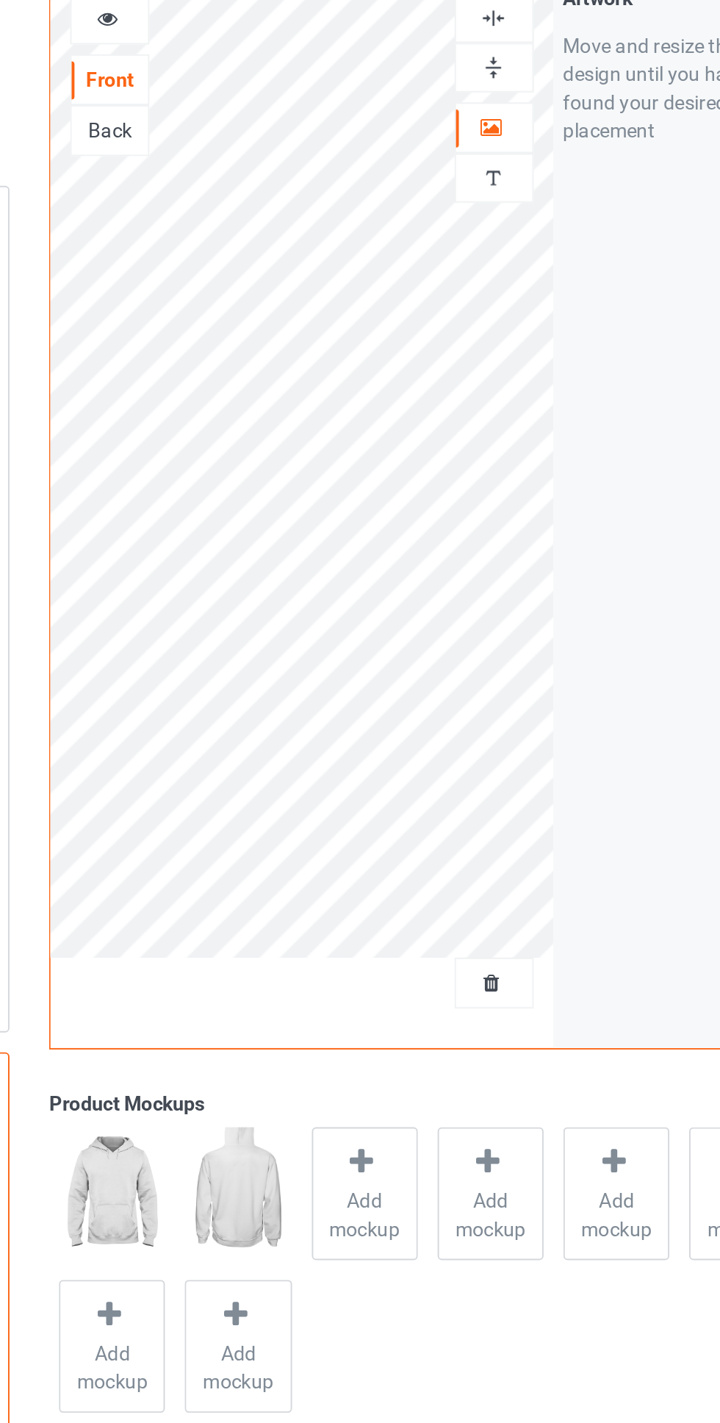
click at [466, 91] on img at bounding box center [463, 89] width 14 height 14
click at [469, 112] on img at bounding box center [463, 114] width 14 height 14
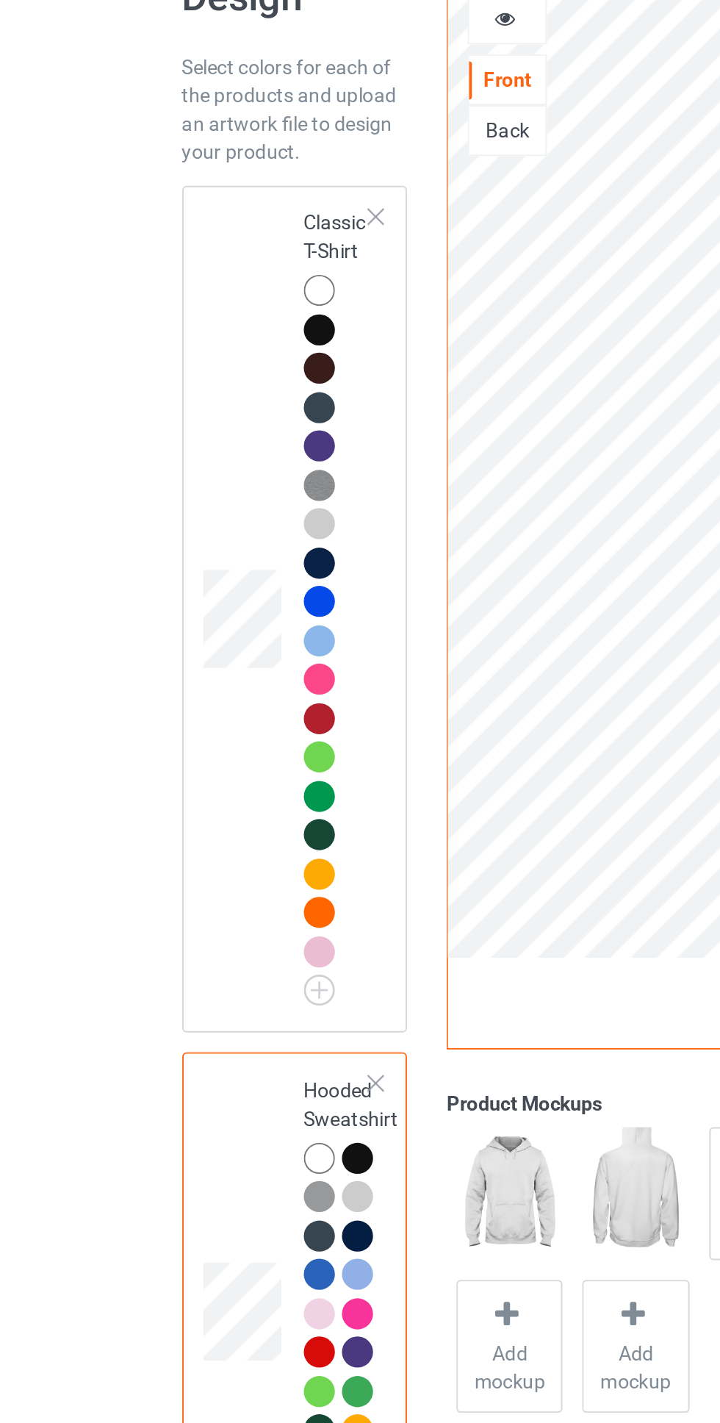
click at [175, 237] on div at bounding box center [168, 232] width 21 height 21
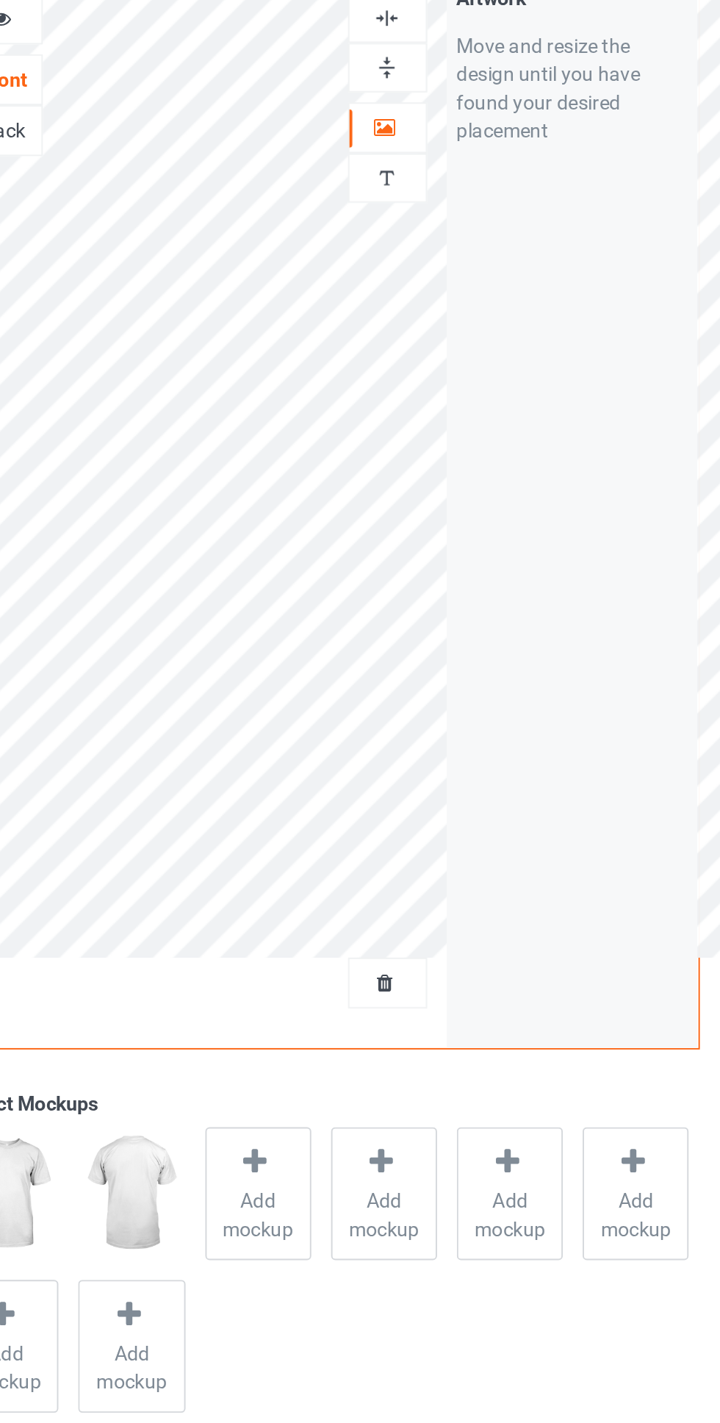
click at [408, 697] on span "Add mockup" at bounding box center [397, 710] width 54 height 29
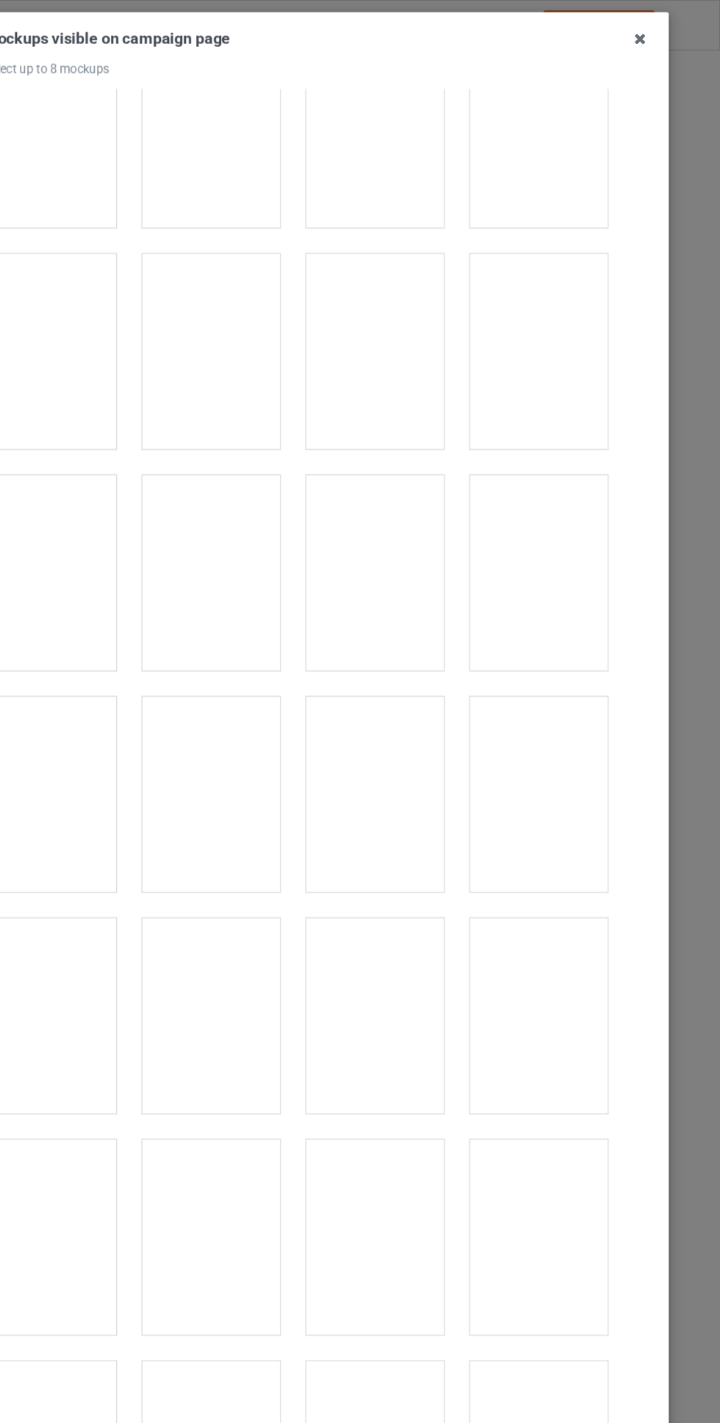
scroll to position [620, 0]
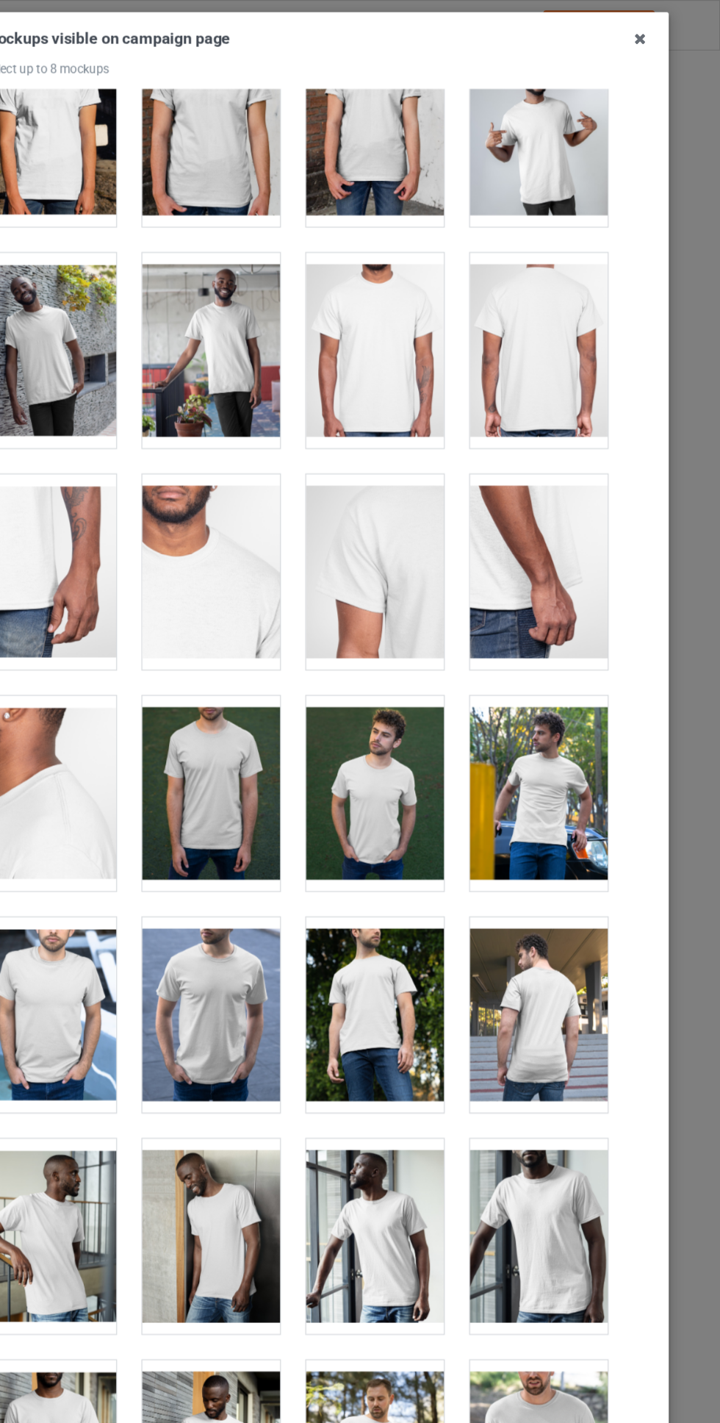
click at [283, 667] on div at bounding box center [291, 668] width 116 height 165
click at [428, 678] on div at bounding box center [429, 668] width 116 height 165
click at [578, 647] on div at bounding box center [567, 668] width 116 height 165
click at [162, 836] on div at bounding box center [153, 855] width 116 height 165
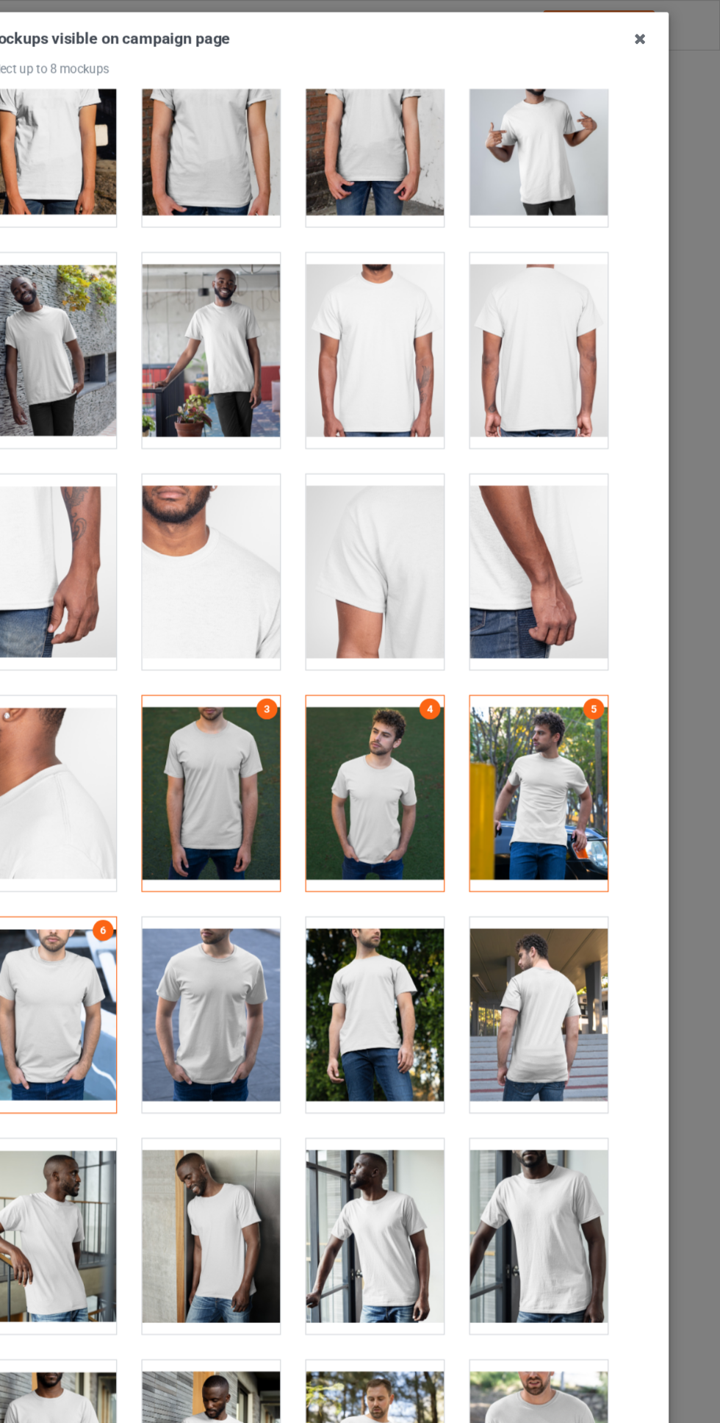
click at [273, 830] on div at bounding box center [291, 855] width 116 height 165
click at [455, 830] on div at bounding box center [429, 855] width 116 height 165
click at [653, 34] on icon at bounding box center [653, 33] width 24 height 24
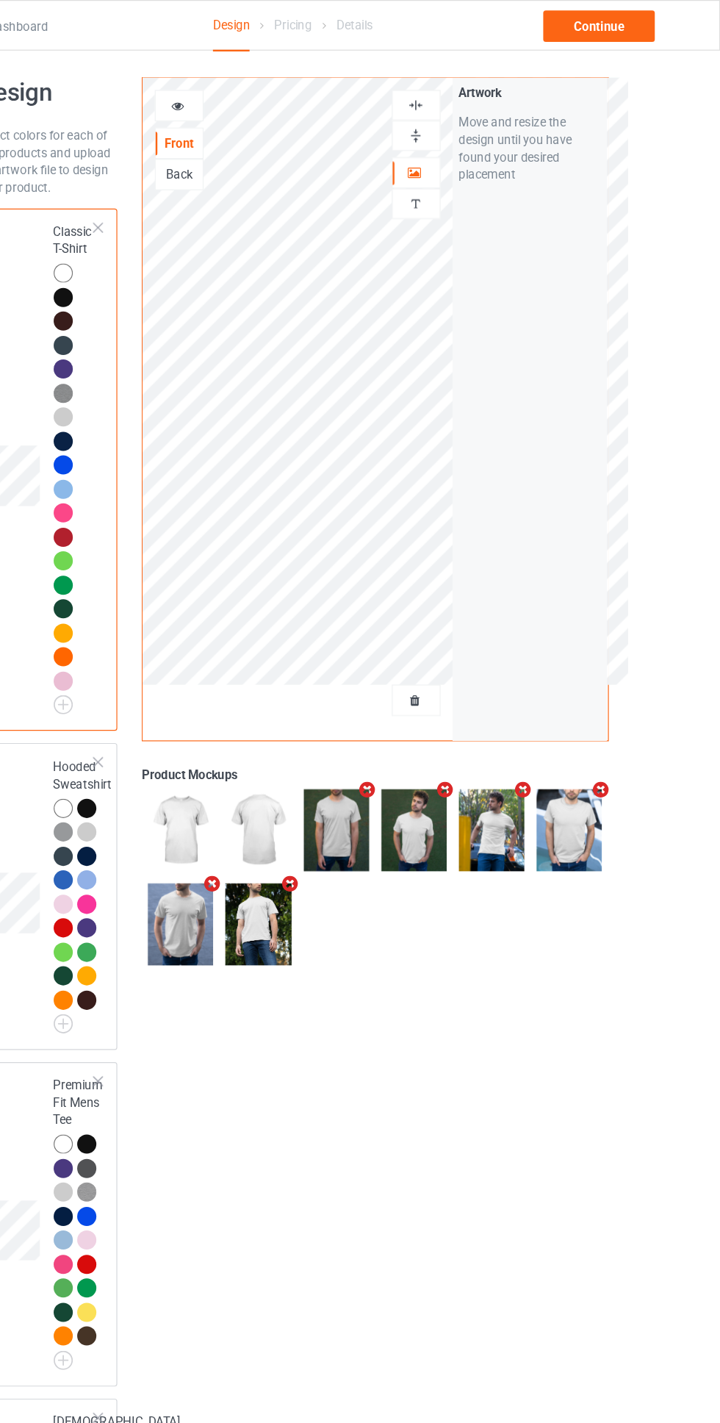
click at [463, 88] on img at bounding box center [463, 89] width 14 height 14
click at [473, 115] on div at bounding box center [464, 114] width 40 height 14
click at [626, 16] on div "Continue" at bounding box center [618, 22] width 94 height 26
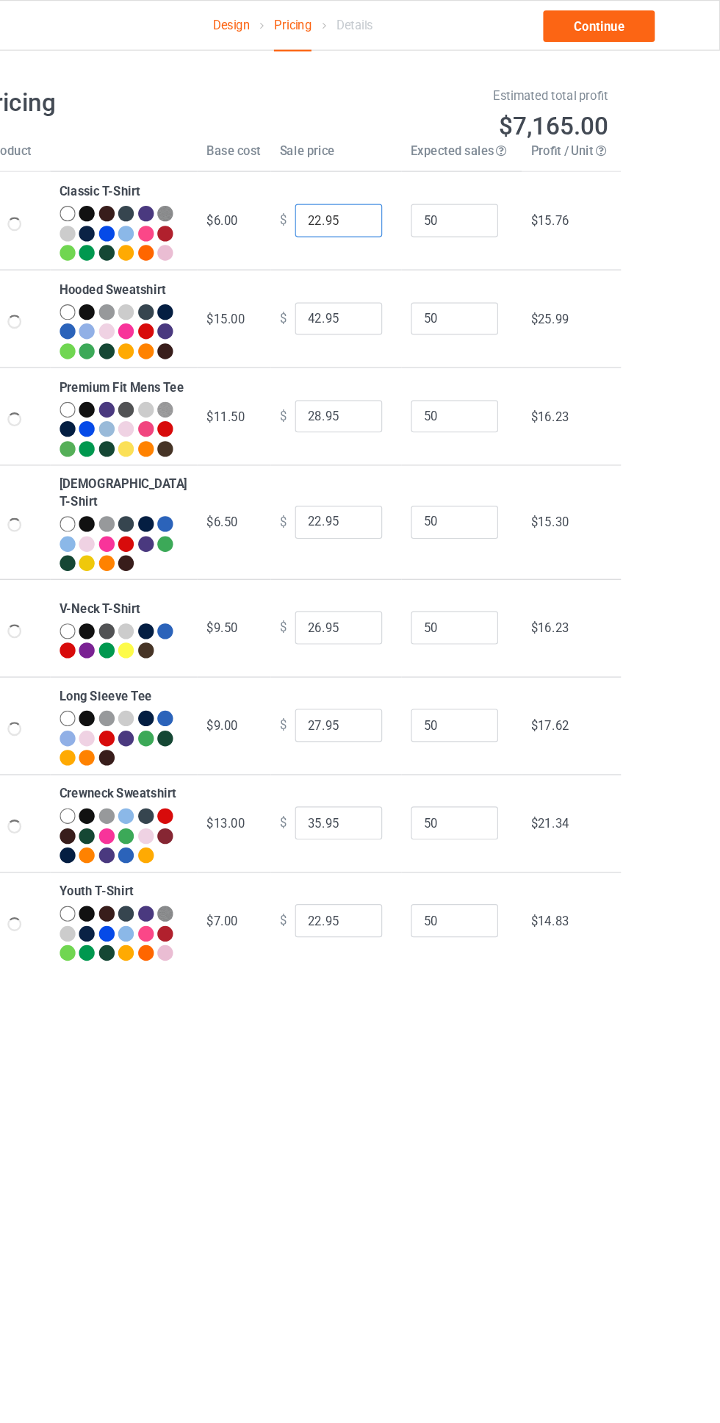
click at [370, 189] on input "22.95" at bounding box center [398, 186] width 73 height 28
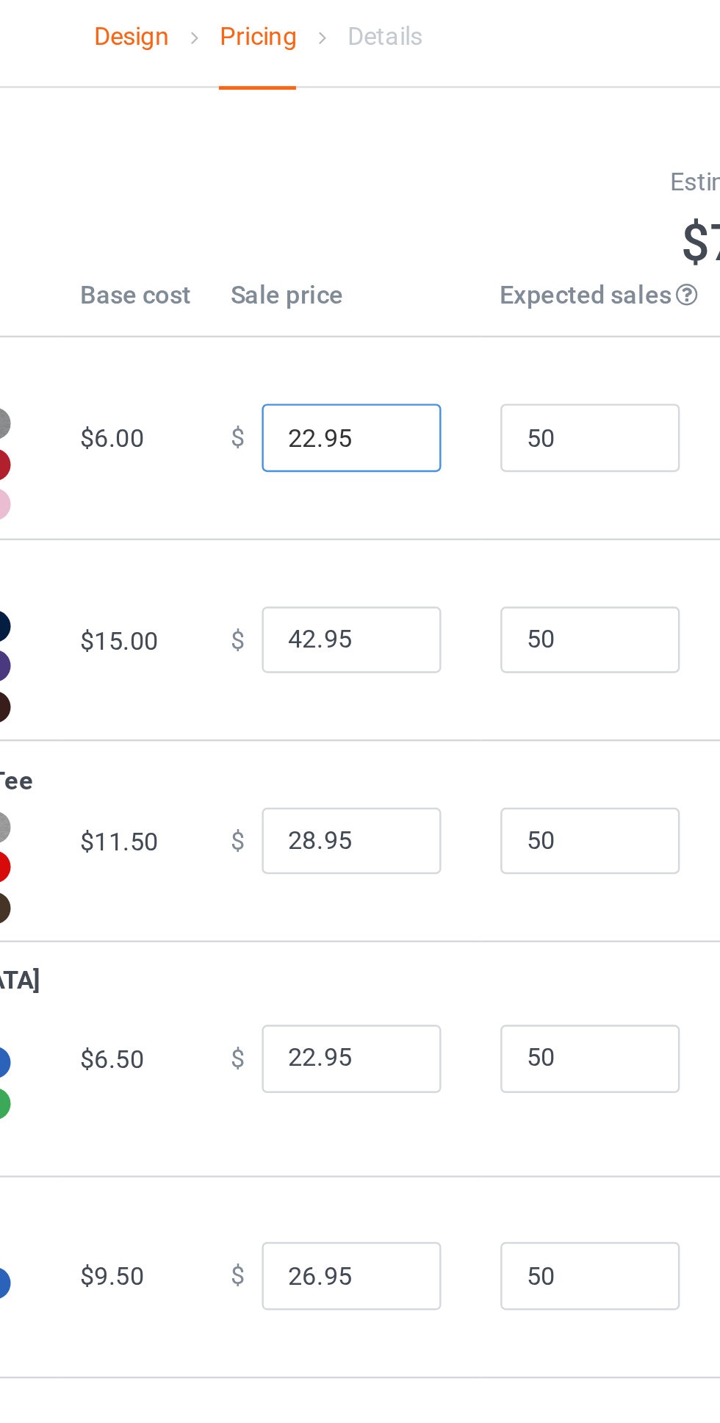
click at [364, 191] on input "22.95" at bounding box center [398, 186] width 73 height 28
type input "19.95"
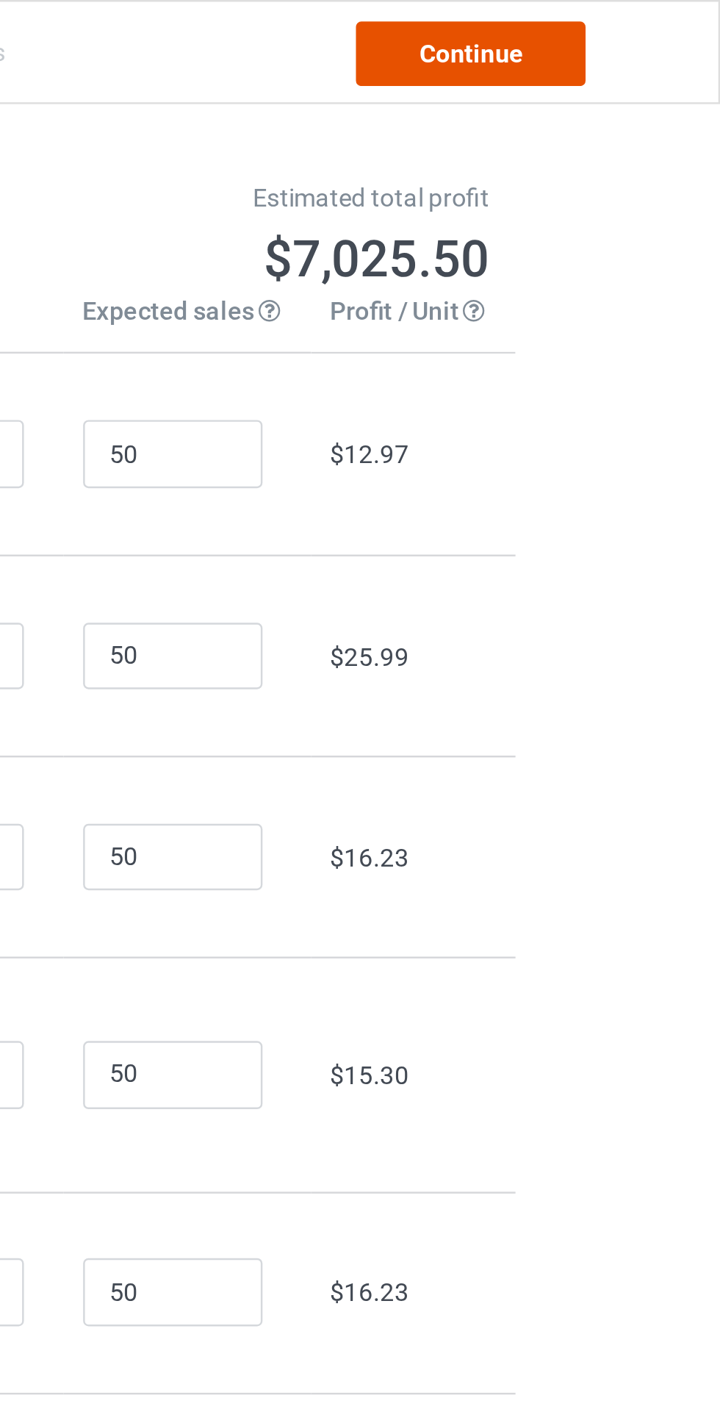
click at [640, 21] on link "Continue" at bounding box center [618, 22] width 94 height 26
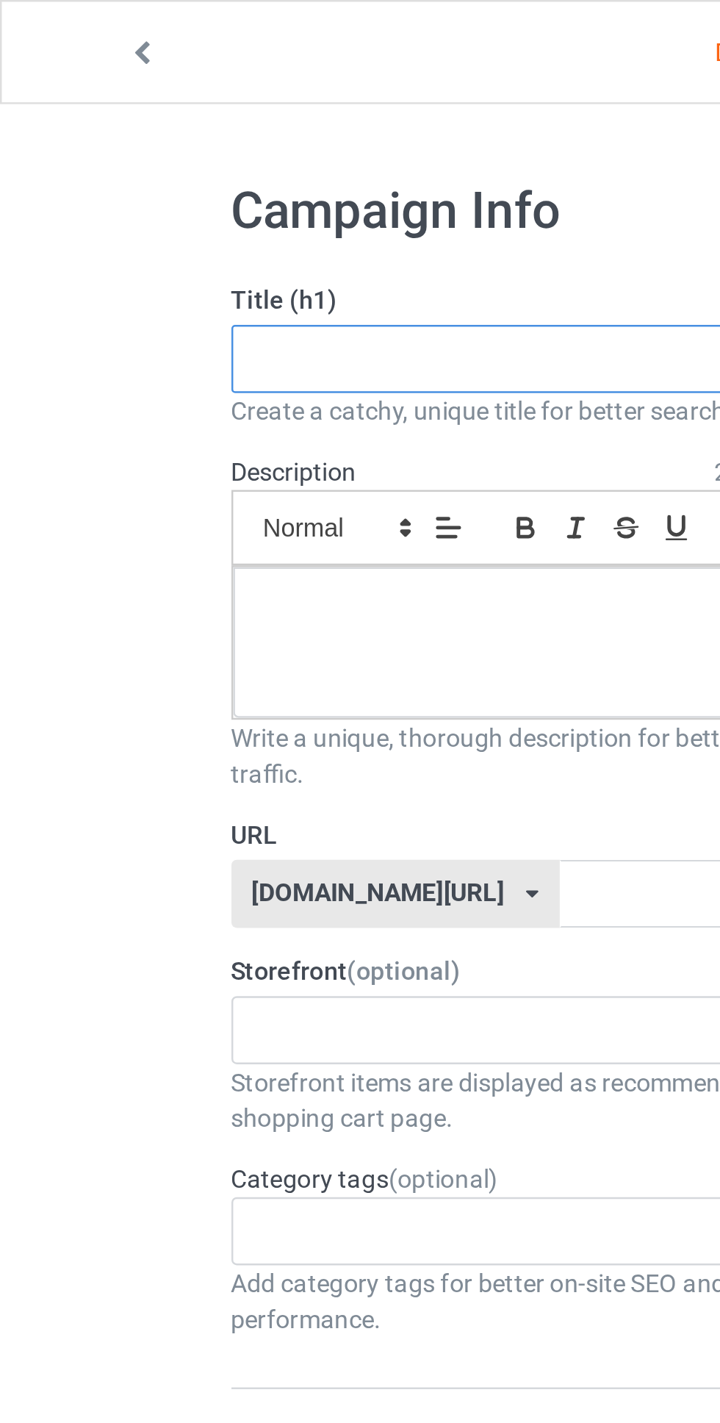
click at [226, 148] on input "text" at bounding box center [240, 147] width 290 height 28
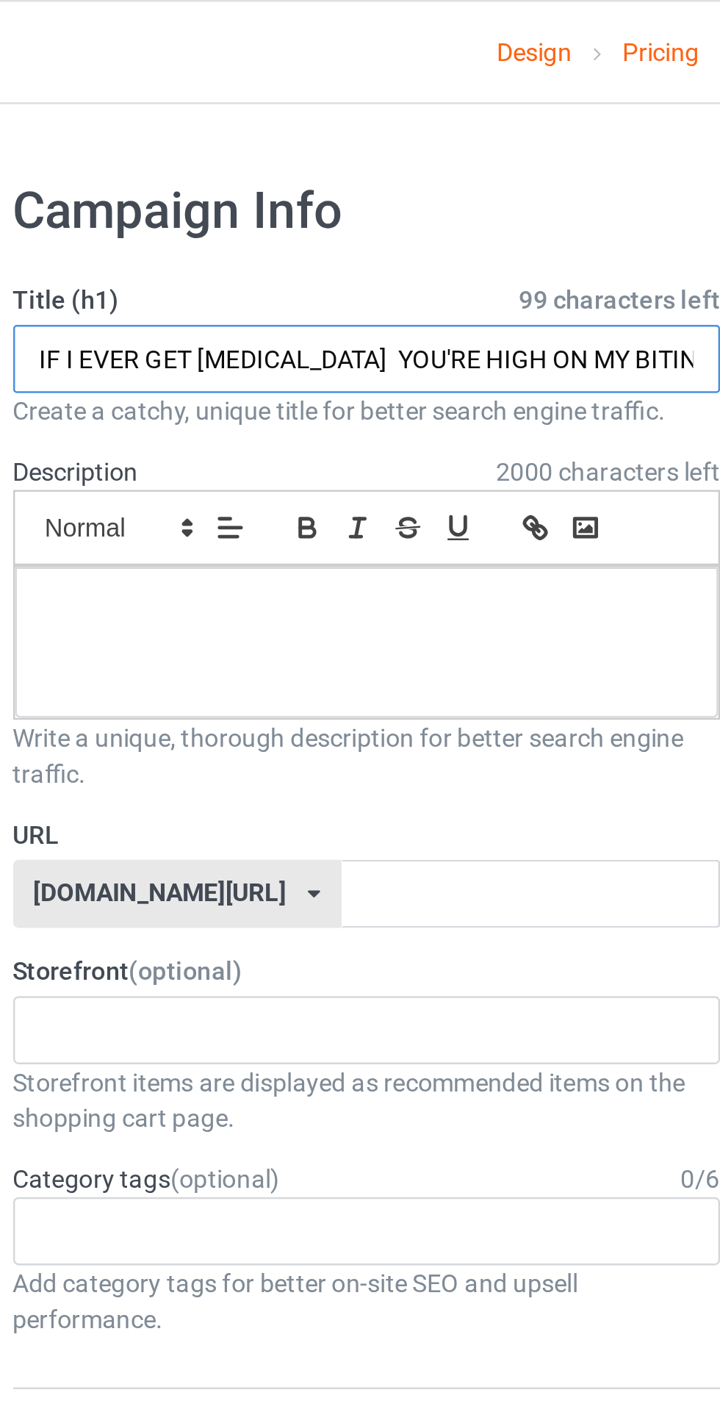
type input "IF I EVER GET [MEDICAL_DATA] YOU'RE HIGH ON MY BITIN' LIST"
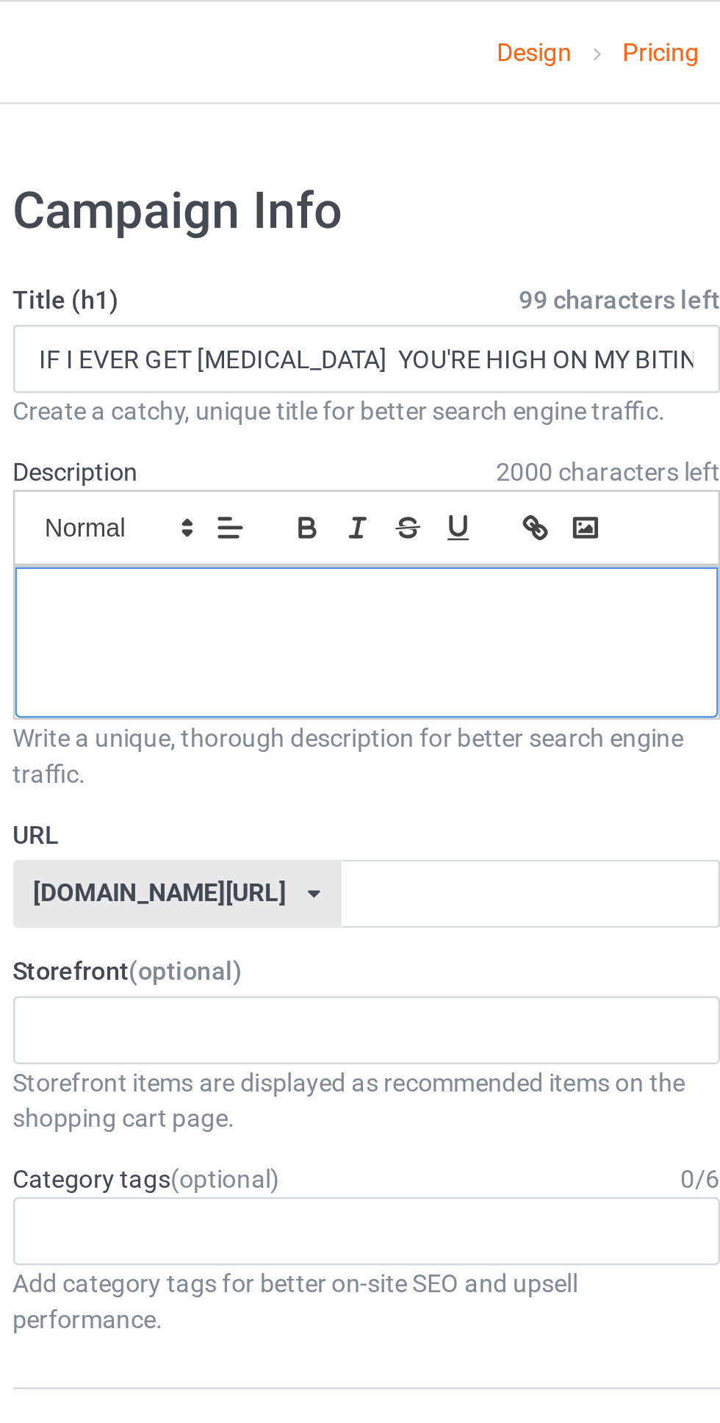
click at [285, 258] on div at bounding box center [240, 263] width 288 height 62
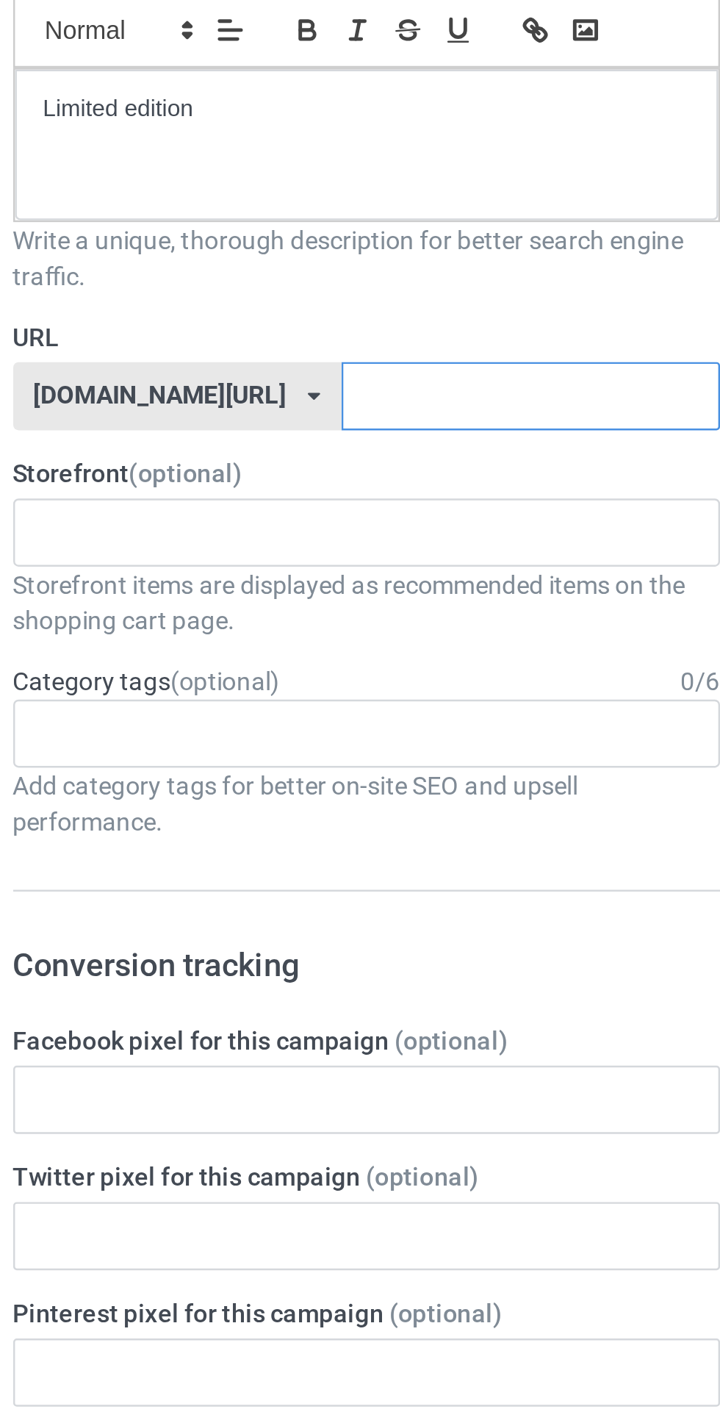
click at [324, 369] on input "text" at bounding box center [306, 366] width 155 height 28
type input "Gdz58x9"
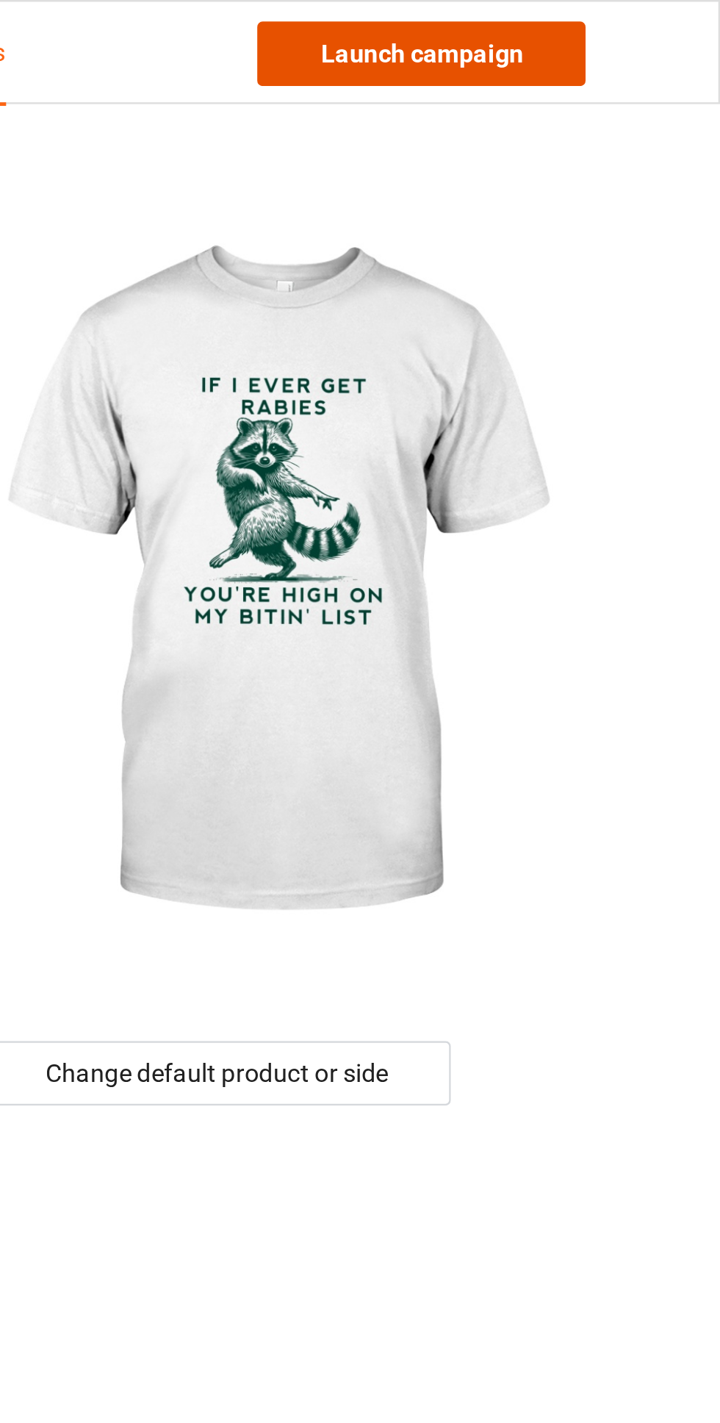
click at [639, 20] on link "Launch campaign" at bounding box center [598, 22] width 134 height 26
